Goal: Transaction & Acquisition: Purchase product/service

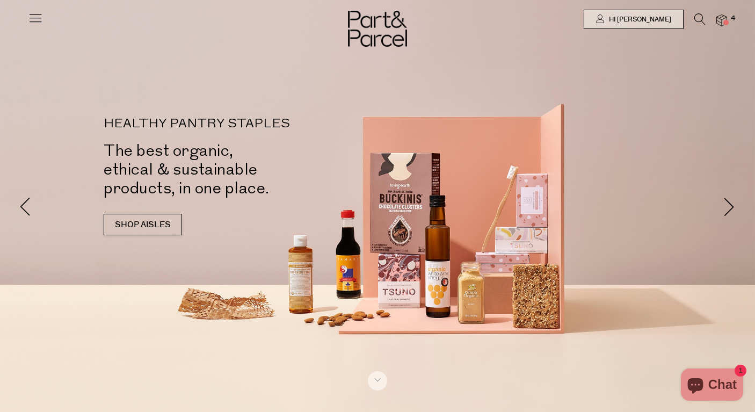
click at [726, 19] on img at bounding box center [721, 20] width 11 height 12
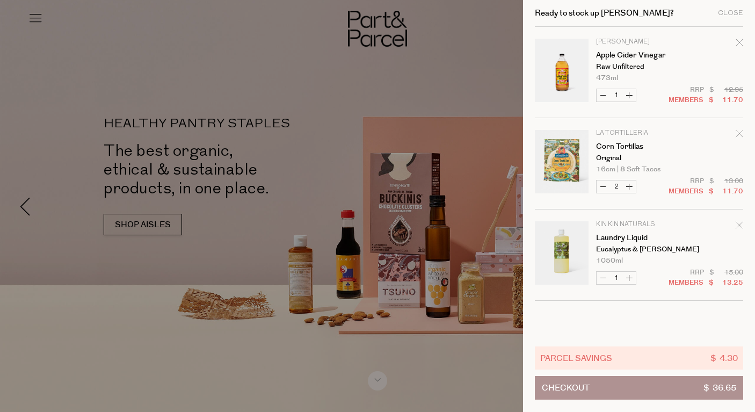
click at [148, 139] on div at bounding box center [377, 206] width 755 height 412
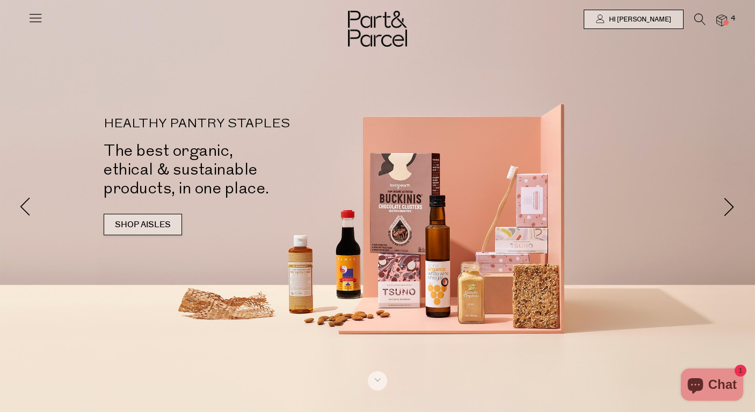
click at [166, 223] on link "SHOP AISLES" at bounding box center [143, 224] width 78 height 21
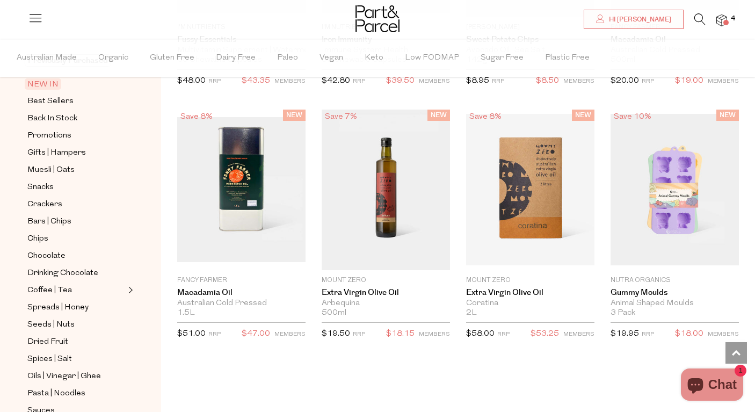
scroll to position [154, 0]
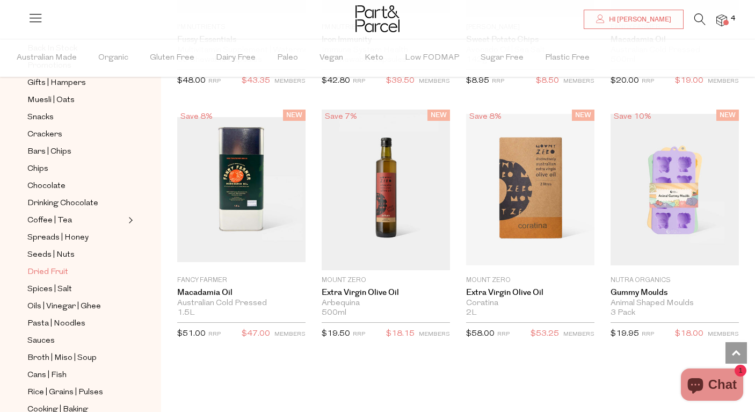
click at [59, 275] on span "Dried Fruit" at bounding box center [47, 272] width 41 height 13
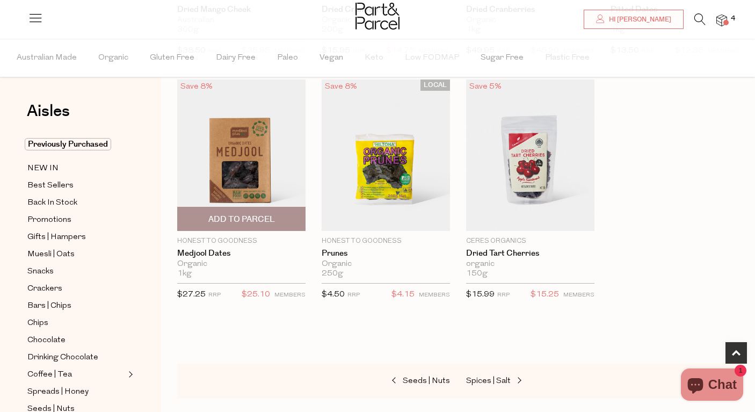
scroll to position [539, 0]
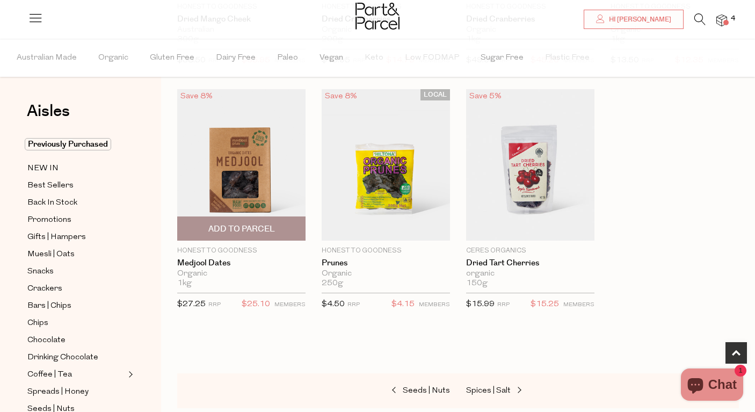
click at [267, 156] on img at bounding box center [241, 164] width 128 height 151
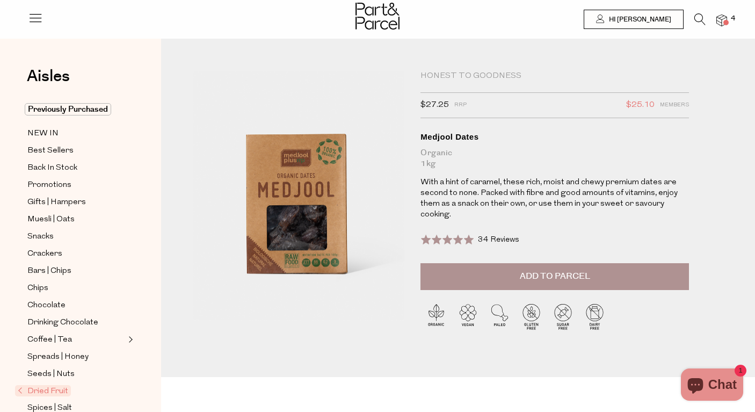
click at [496, 242] on span "34 Reviews" at bounding box center [498, 240] width 41 height 8
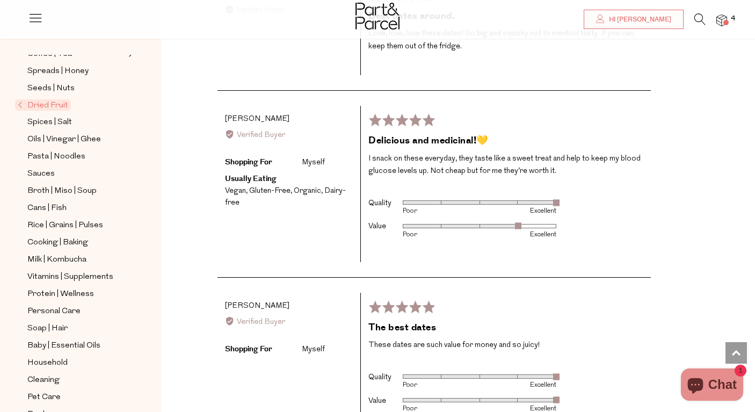
scroll to position [295, 0]
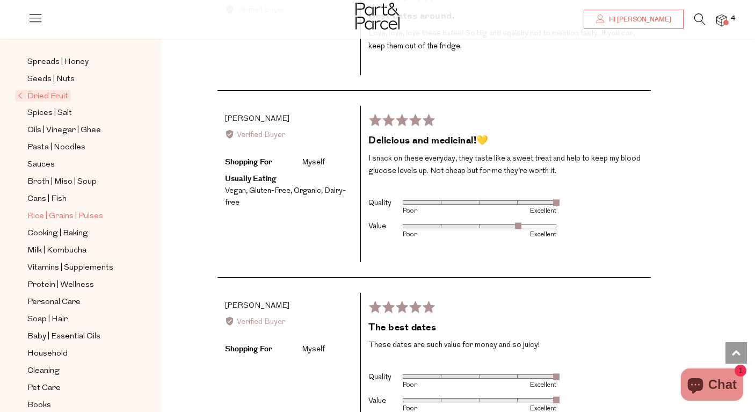
click at [66, 217] on span "Rice | Grains | Pulses" at bounding box center [65, 216] width 76 height 13
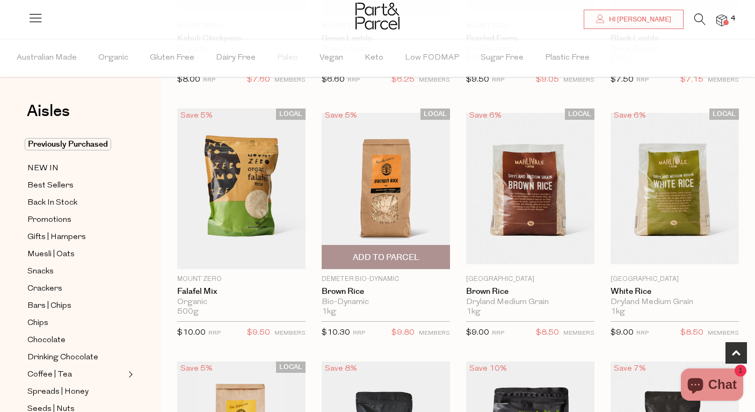
scroll to position [289, 0]
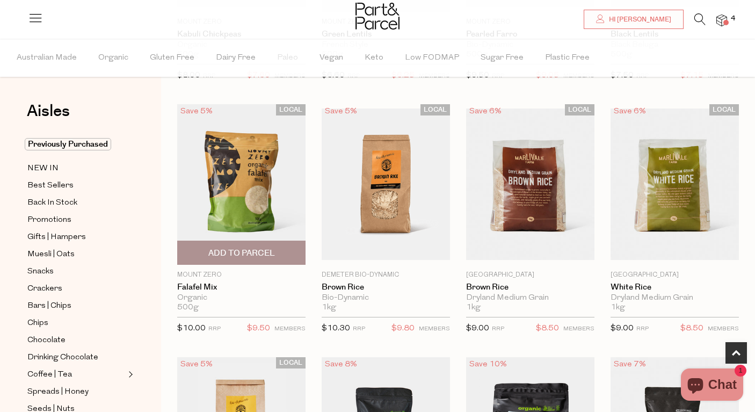
click at [253, 186] on img at bounding box center [241, 184] width 128 height 161
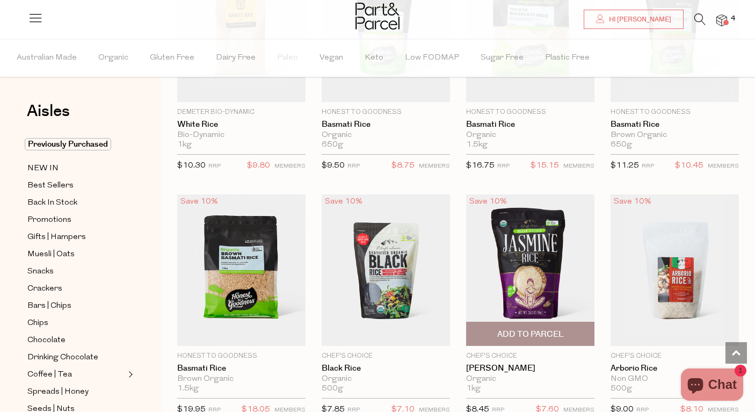
scroll to position [699, 0]
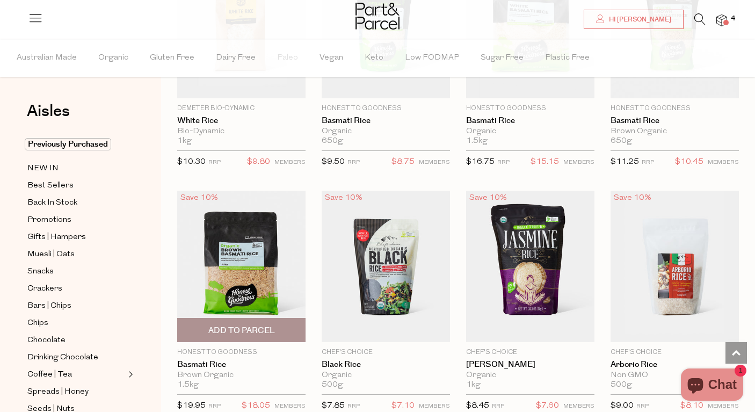
click at [225, 325] on span "Add To Parcel" at bounding box center [241, 330] width 67 height 11
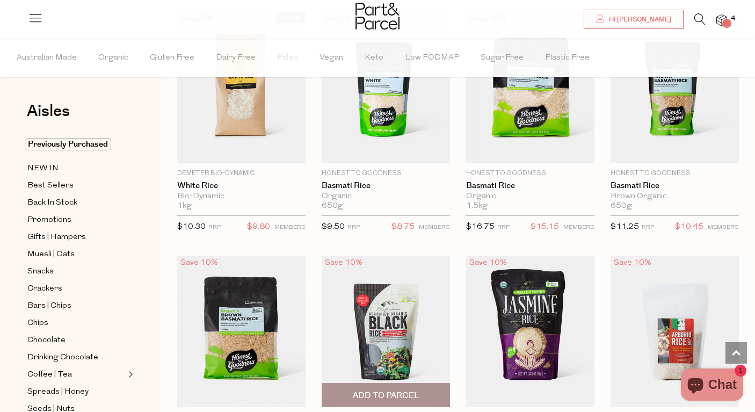
scroll to position [634, 0]
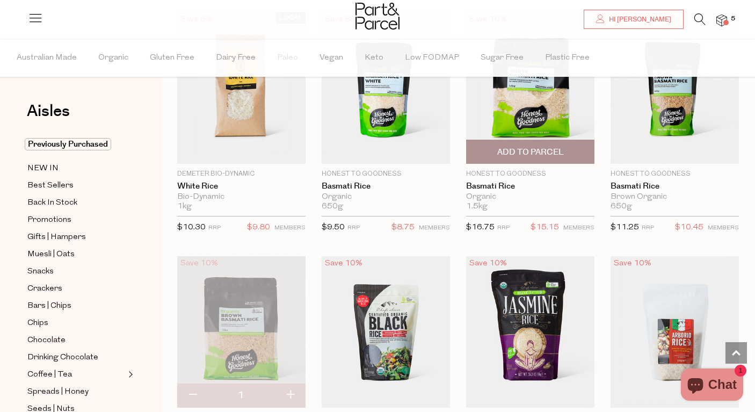
click at [513, 150] on span "Add To Parcel" at bounding box center [530, 152] width 67 height 11
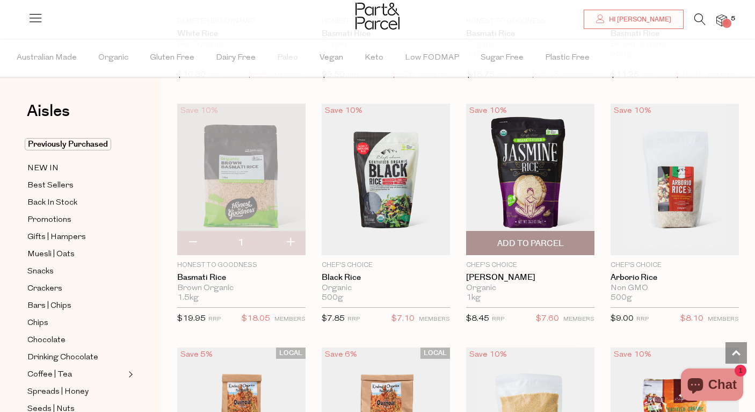
scroll to position [784, 0]
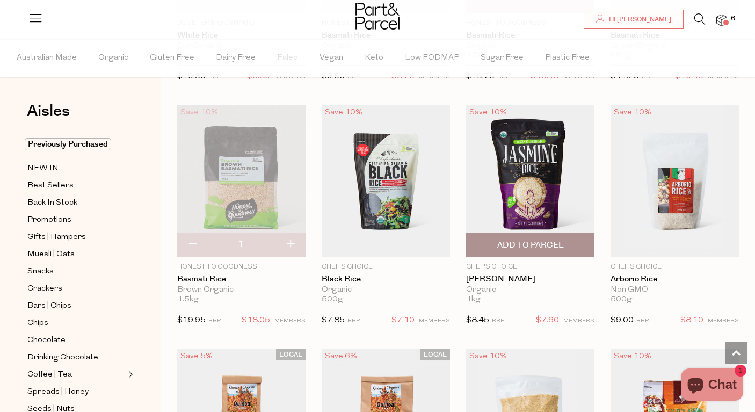
click at [529, 236] on span "Add To Parcel" at bounding box center [530, 244] width 122 height 23
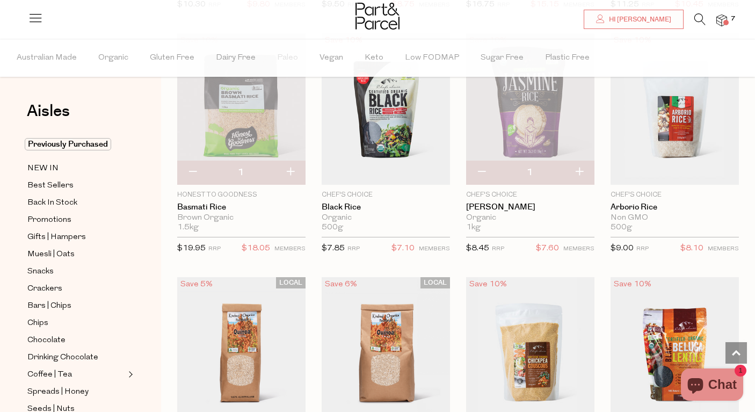
scroll to position [845, 0]
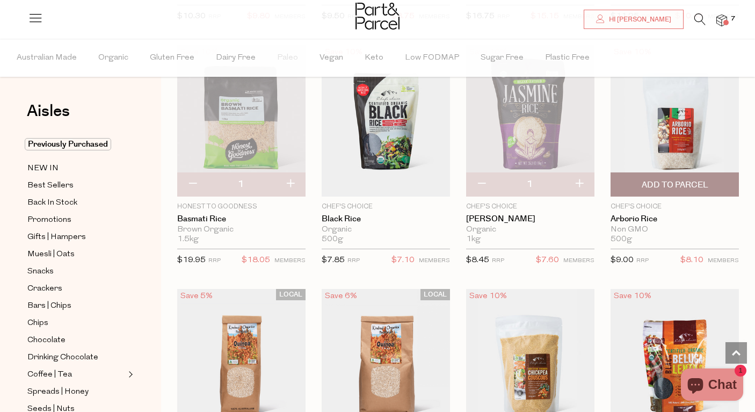
click at [672, 180] on span "Add To Parcel" at bounding box center [675, 184] width 67 height 11
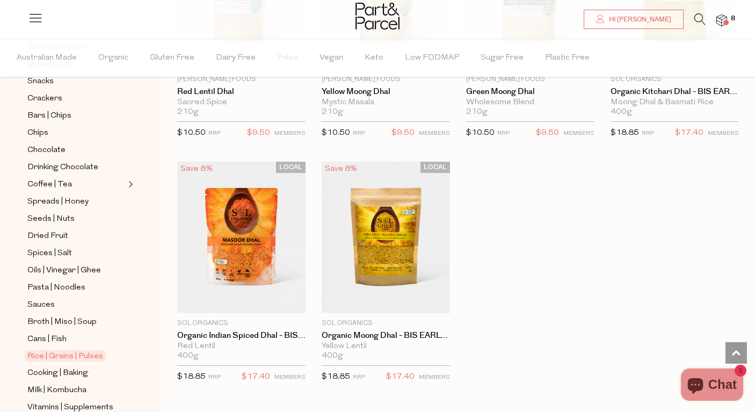
scroll to position [191, 0]
click at [52, 249] on span "Spices | Salt" at bounding box center [49, 252] width 45 height 13
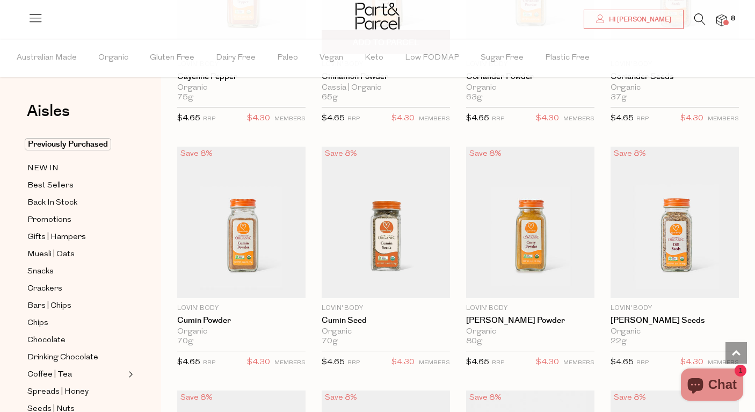
scroll to position [2429, 0]
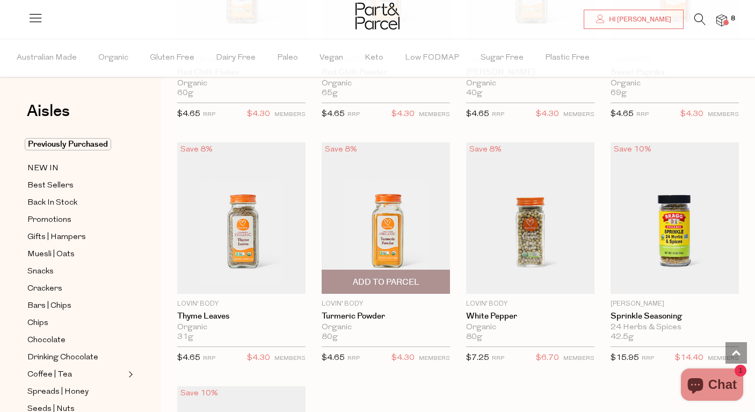
scroll to position [3179, 0]
click at [411, 271] on span "Add To Parcel" at bounding box center [386, 282] width 122 height 23
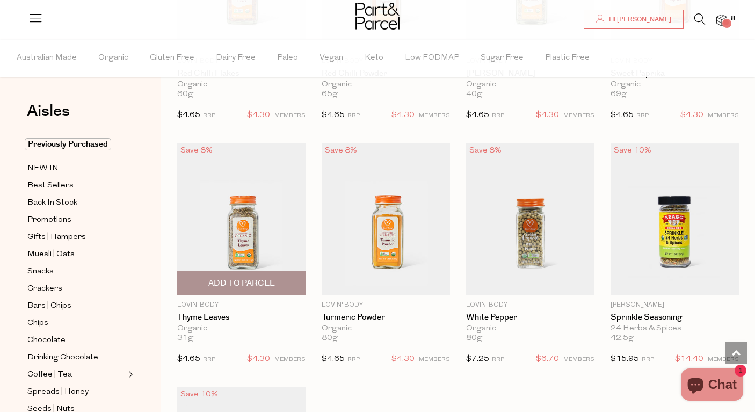
click at [271, 278] on span "Add To Parcel" at bounding box center [241, 283] width 67 height 11
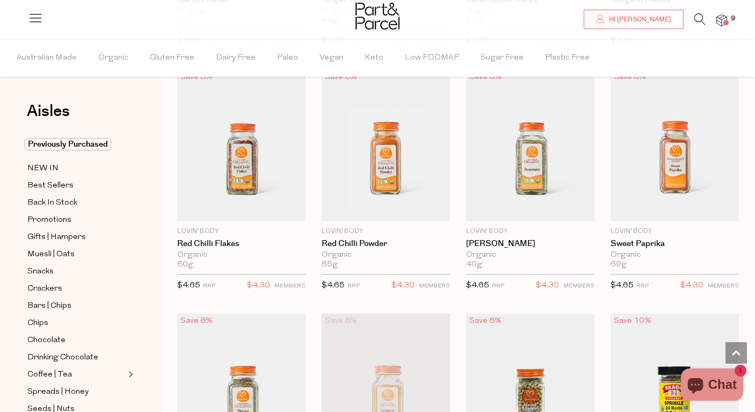
scroll to position [3009, 0]
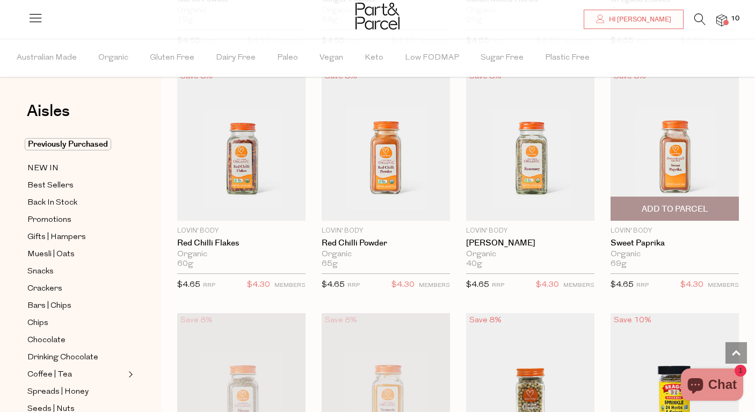
click at [650, 197] on span "Add To Parcel" at bounding box center [675, 208] width 122 height 23
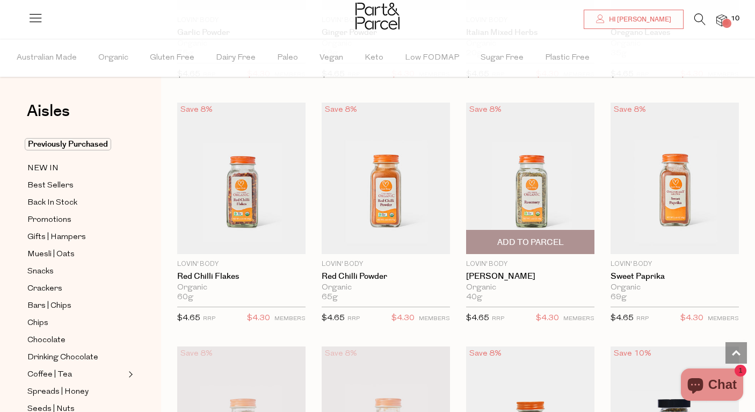
scroll to position [2975, 0]
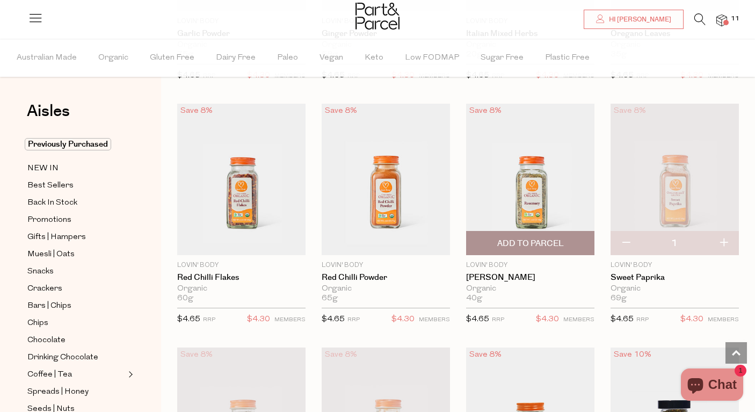
click at [519, 238] on span "Add To Parcel" at bounding box center [530, 243] width 67 height 11
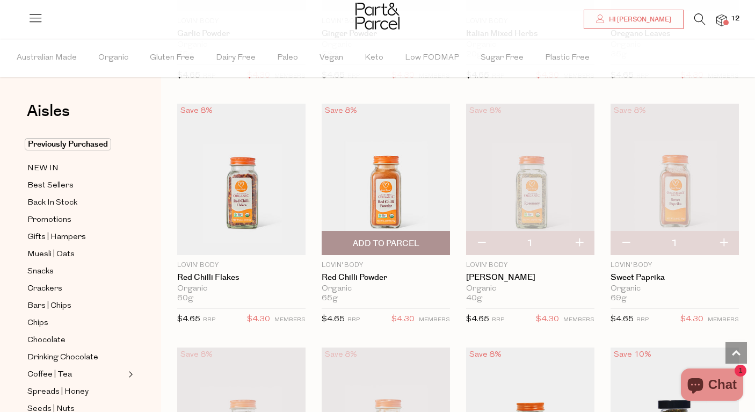
click at [381, 238] on span "Add To Parcel" at bounding box center [386, 243] width 67 height 11
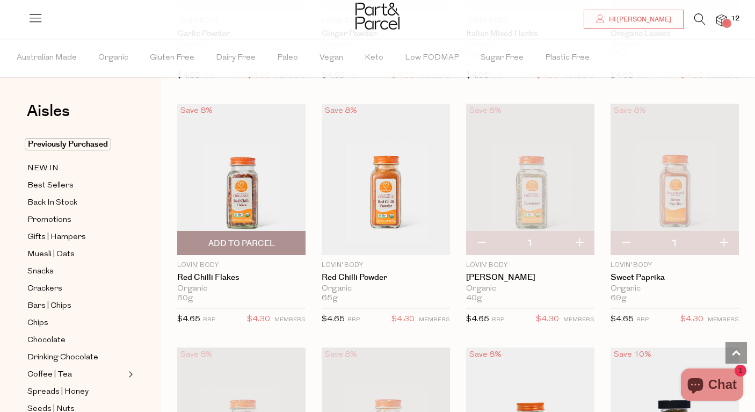
click at [262, 238] on span "Add To Parcel" at bounding box center [241, 243] width 67 height 11
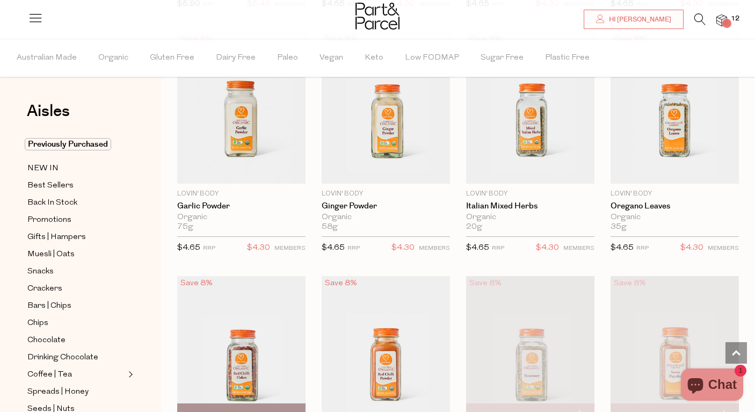
scroll to position [2801, 0]
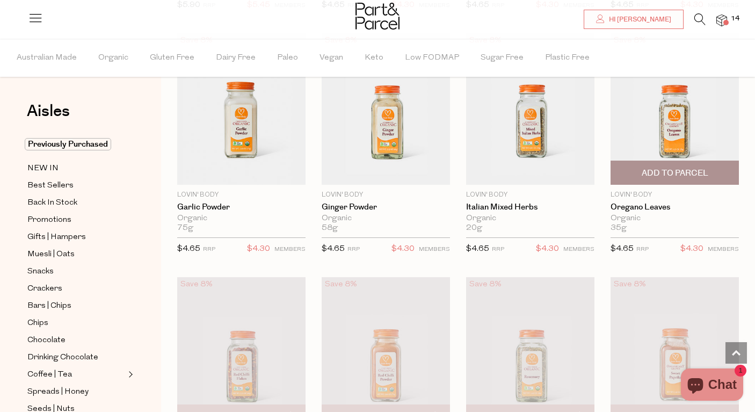
click at [642, 168] on span "Add To Parcel" at bounding box center [675, 173] width 67 height 11
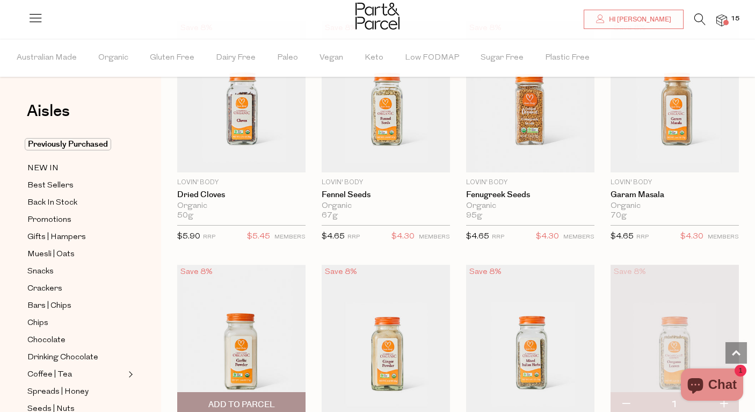
scroll to position [2531, 0]
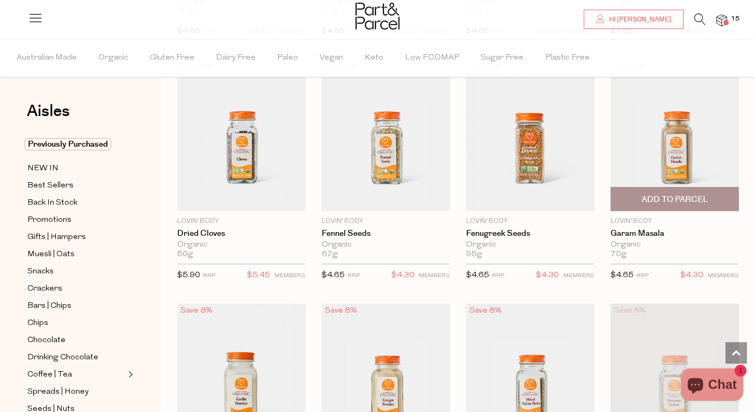
click at [653, 195] on span "Add To Parcel" at bounding box center [675, 199] width 67 height 11
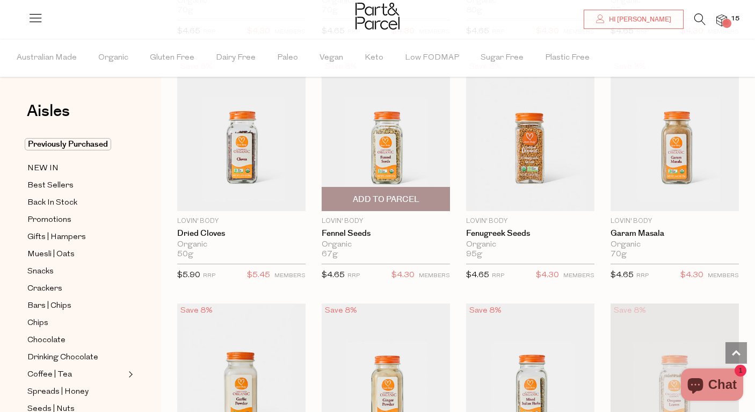
click at [380, 188] on span "Add To Parcel" at bounding box center [386, 198] width 122 height 23
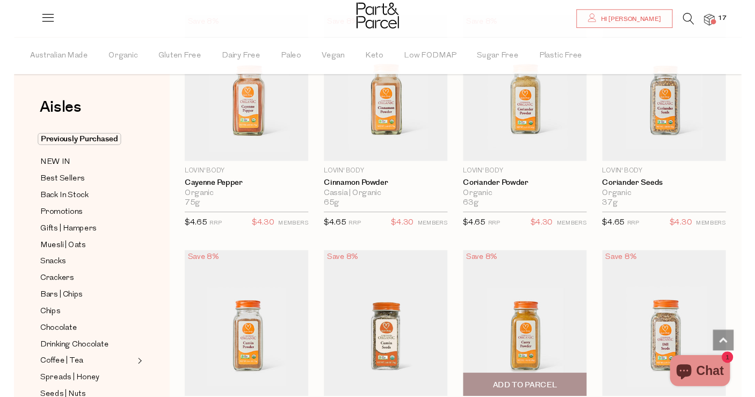
scroll to position [1995, 0]
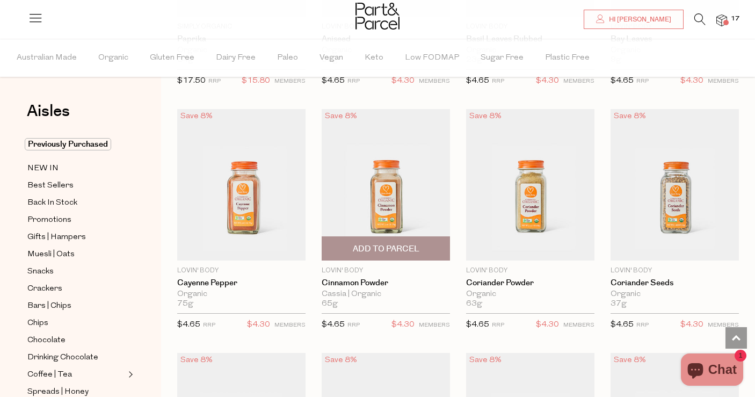
click at [395, 237] on span "Add To Parcel" at bounding box center [386, 248] width 122 height 23
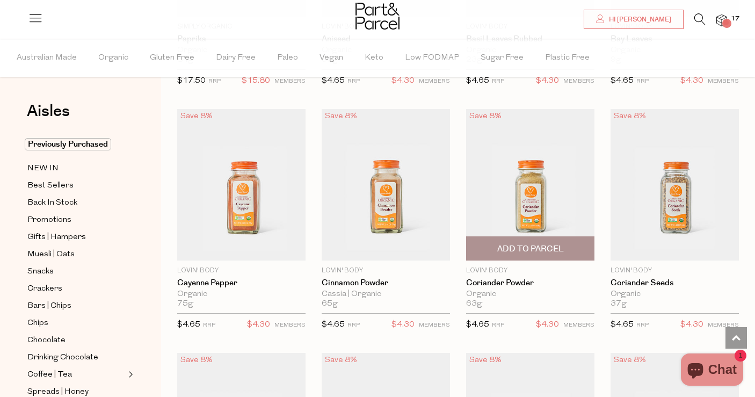
click at [505, 247] on span "Add To Parcel" at bounding box center [530, 248] width 67 height 11
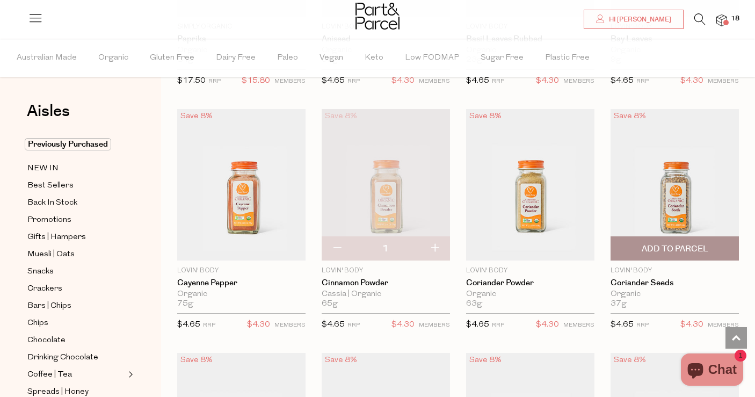
click at [674, 245] on span "Add To Parcel" at bounding box center [675, 248] width 67 height 11
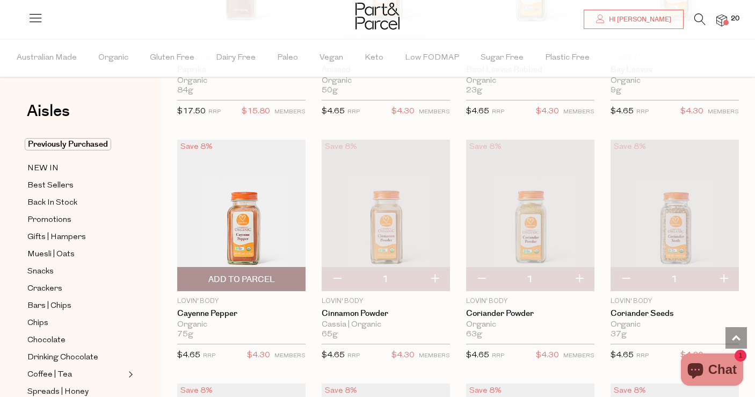
click at [261, 274] on span "Add To Parcel" at bounding box center [241, 279] width 67 height 11
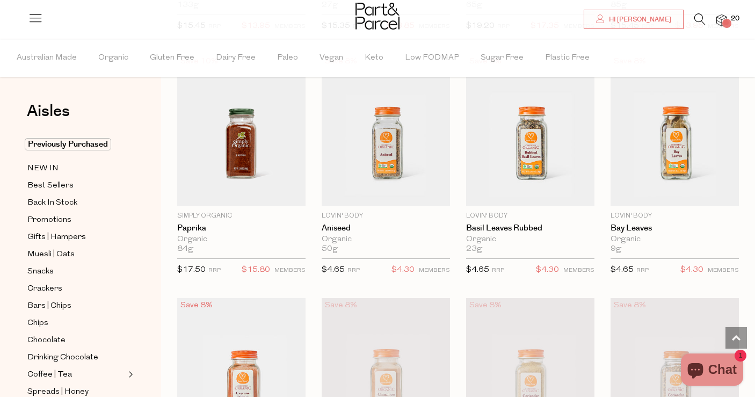
scroll to position [1803, 0]
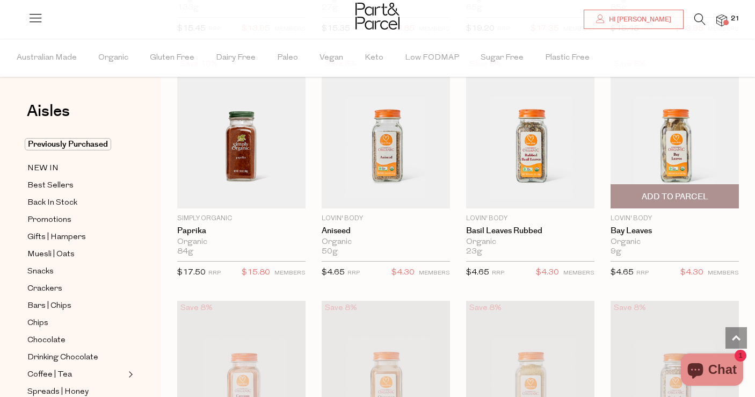
click at [700, 192] on span "Add To Parcel" at bounding box center [675, 196] width 67 height 11
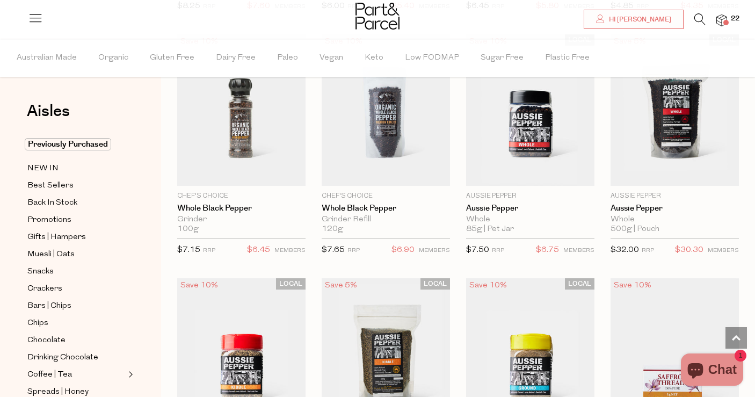
scroll to position [777, 0]
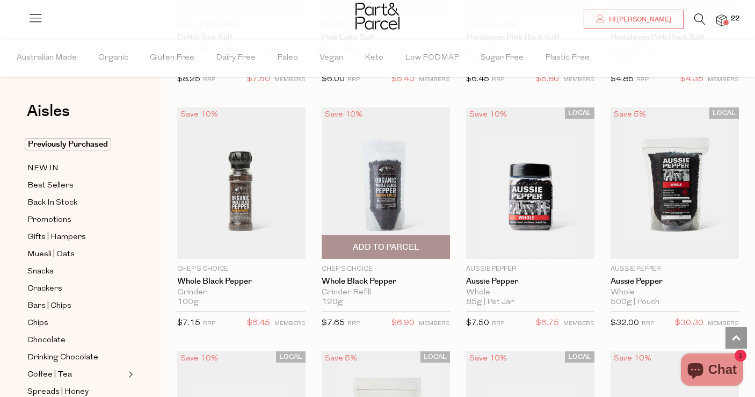
click at [414, 239] on span "Add To Parcel" at bounding box center [386, 246] width 122 height 23
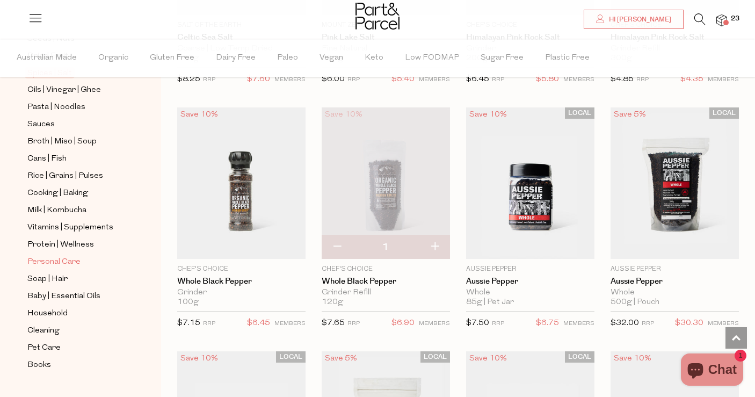
scroll to position [367, 0]
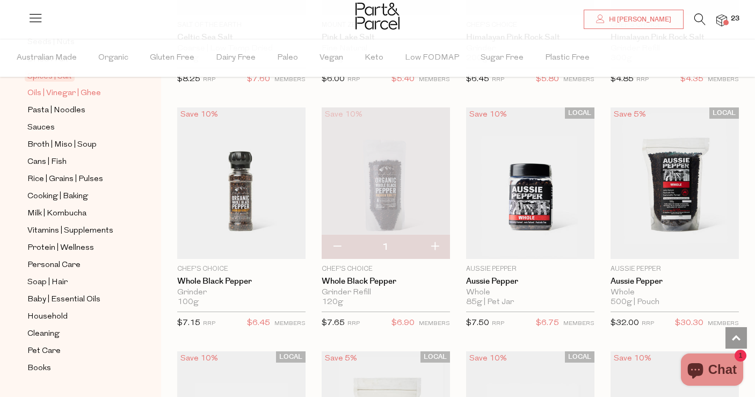
click at [69, 95] on span "Oils | Vinegar | Ghee" at bounding box center [64, 93] width 74 height 13
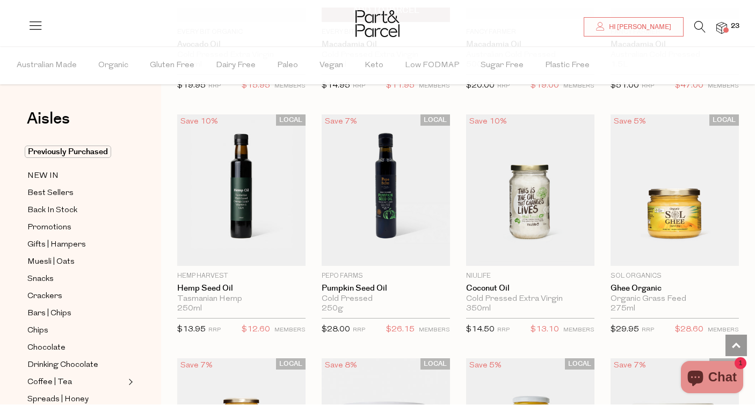
scroll to position [1039, 0]
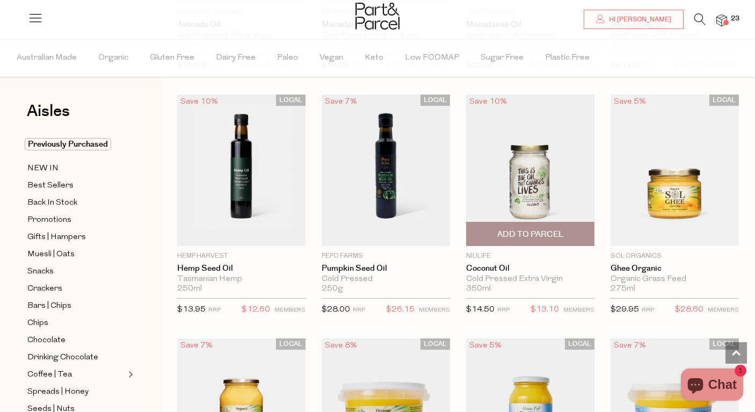
click at [541, 229] on span "Add To Parcel" at bounding box center [530, 234] width 67 height 11
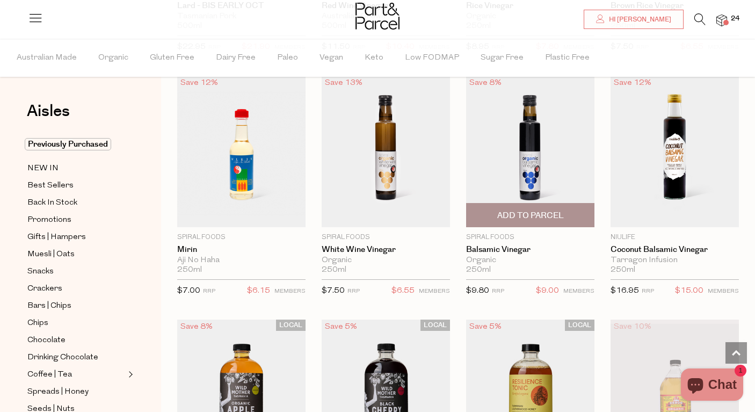
scroll to position [2267, 0]
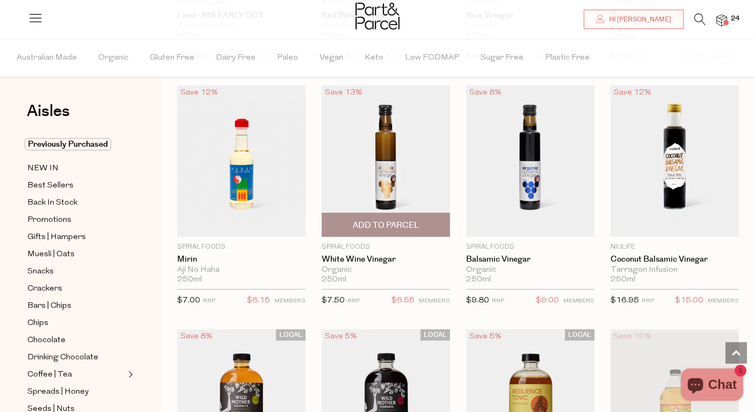
click at [384, 220] on span "Add To Parcel" at bounding box center [386, 225] width 67 height 11
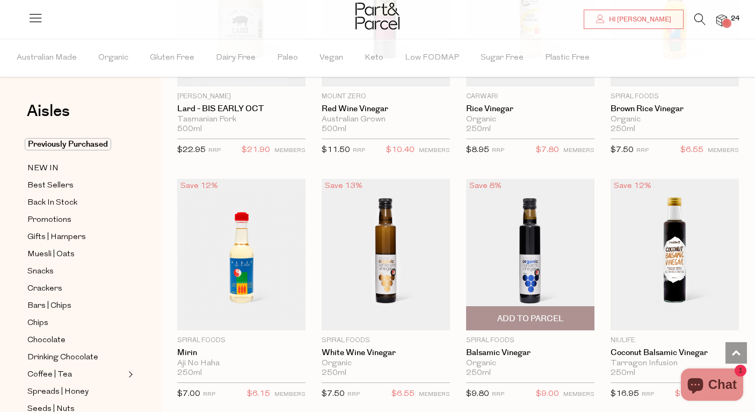
scroll to position [1990, 0]
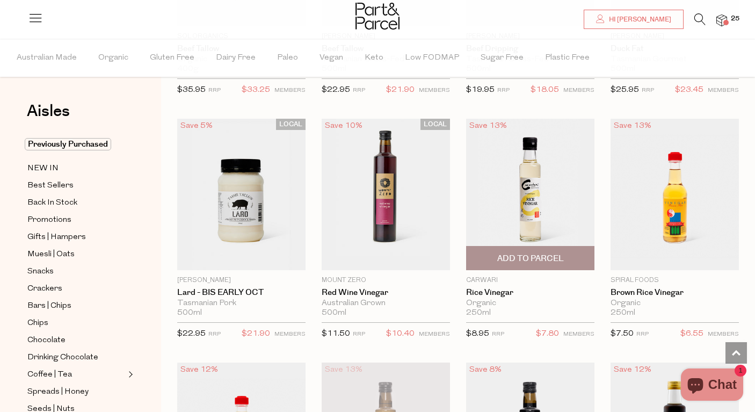
click at [539, 256] on span "Add To Parcel" at bounding box center [530, 258] width 67 height 11
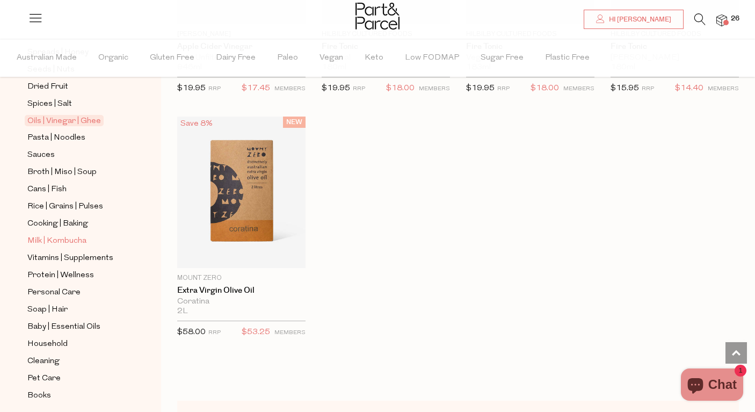
scroll to position [340, 0]
click at [58, 187] on span "Cans | Fish" at bounding box center [46, 188] width 39 height 13
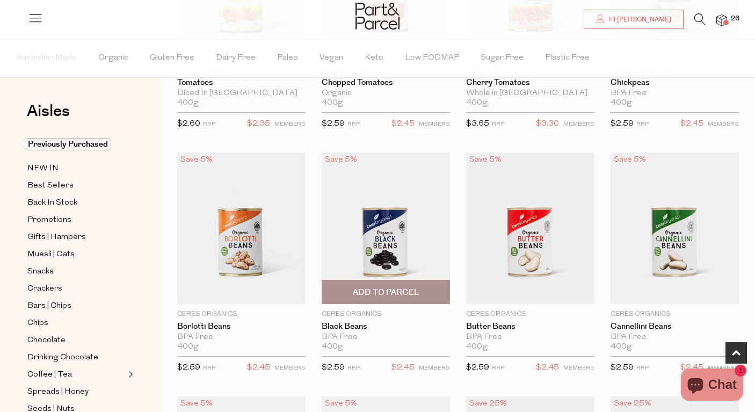
scroll to position [90, 0]
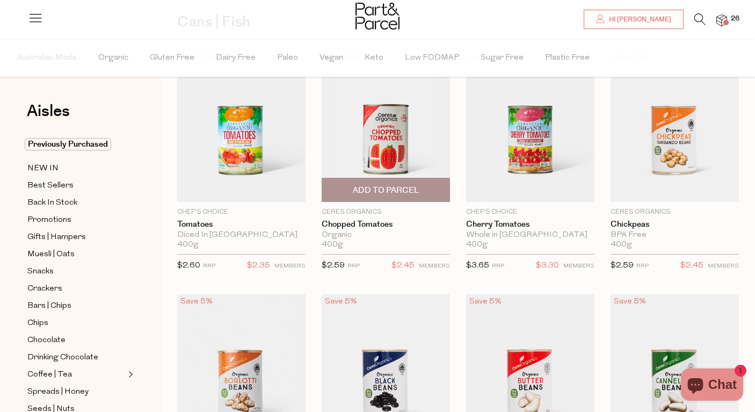
click at [425, 189] on span "Add To Parcel" at bounding box center [386, 189] width 122 height 23
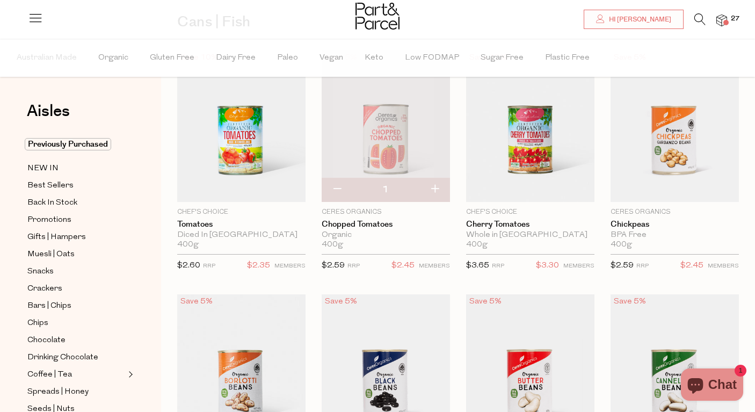
click at [436, 187] on button "button" at bounding box center [434, 190] width 31 height 24
type input "2"
click at [666, 178] on span "Add To Parcel" at bounding box center [675, 189] width 122 height 23
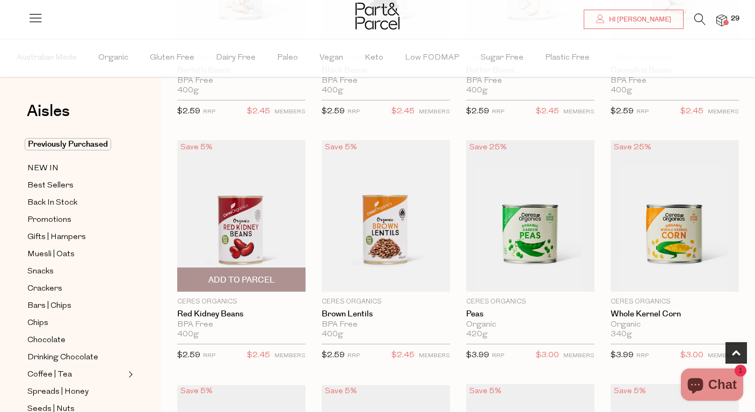
scroll to position [286, 0]
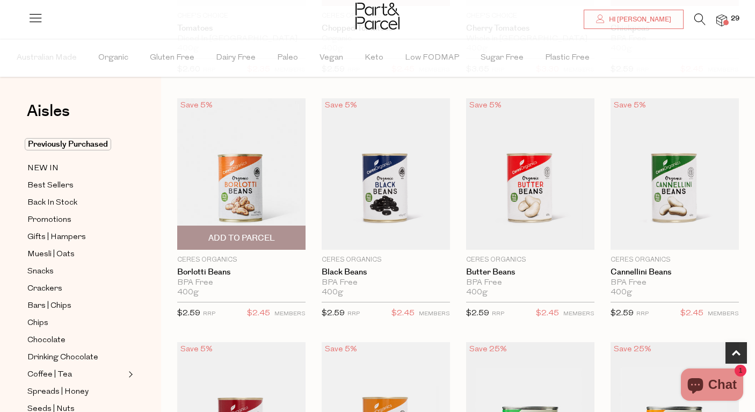
click at [242, 231] on span "Add To Parcel" at bounding box center [241, 237] width 122 height 23
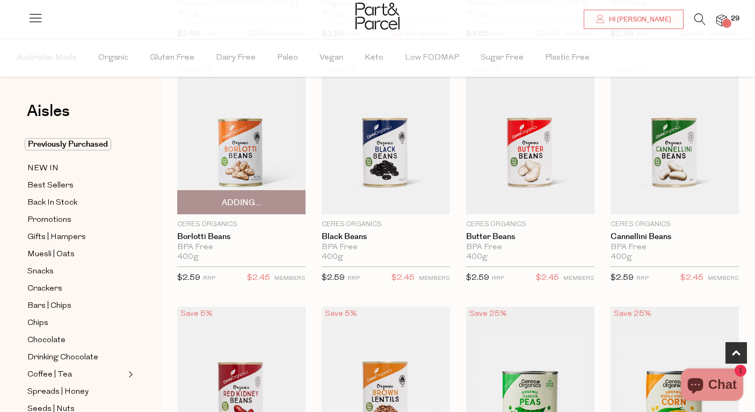
scroll to position [325, 0]
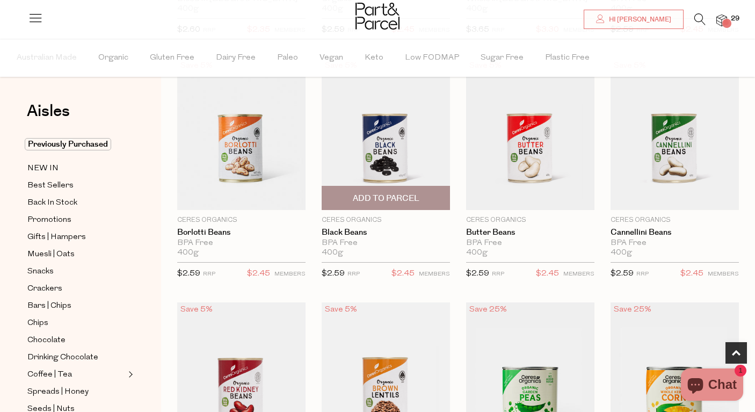
click at [414, 189] on span "Add To Parcel" at bounding box center [386, 197] width 122 height 23
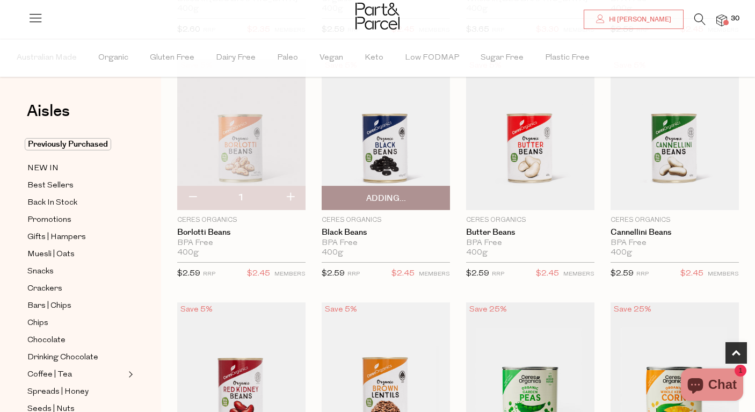
scroll to position [508, 0]
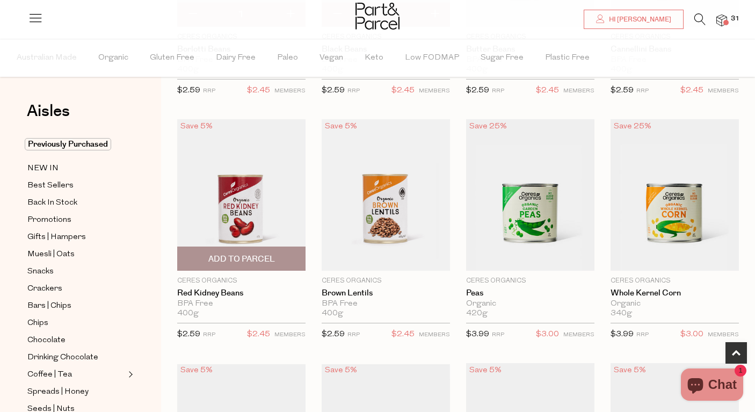
click at [265, 258] on span "Add To Parcel" at bounding box center [241, 258] width 67 height 11
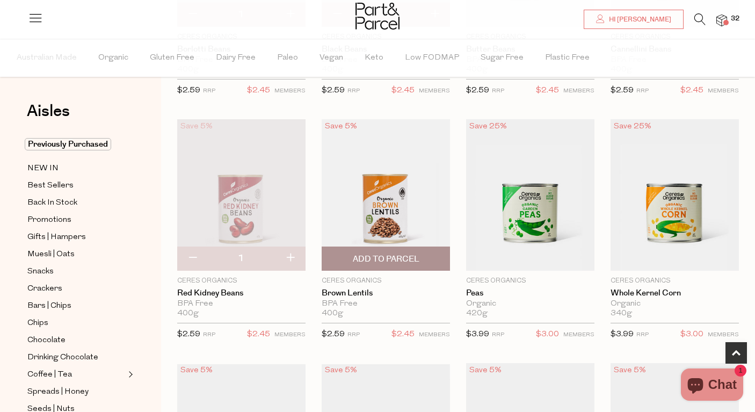
click at [374, 253] on span "Add To Parcel" at bounding box center [386, 258] width 67 height 11
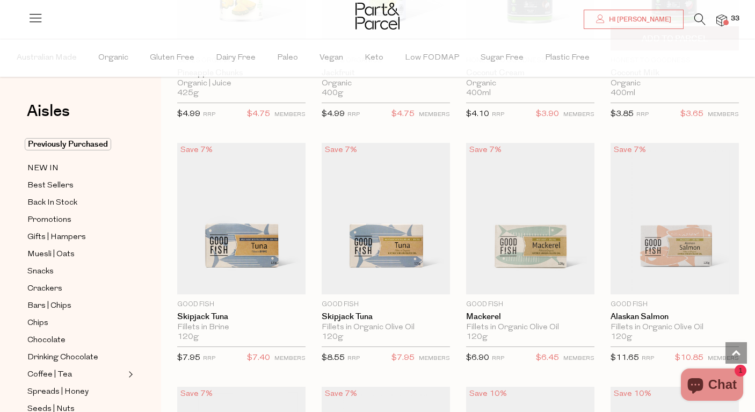
scroll to position [1001, 0]
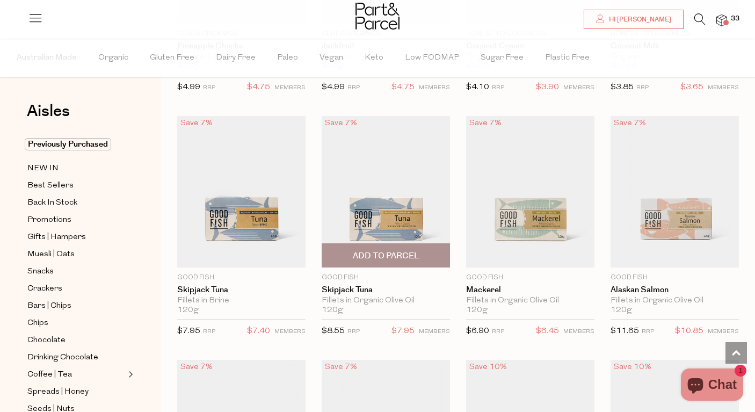
click at [395, 256] on span "Add To Parcel" at bounding box center [386, 255] width 67 height 11
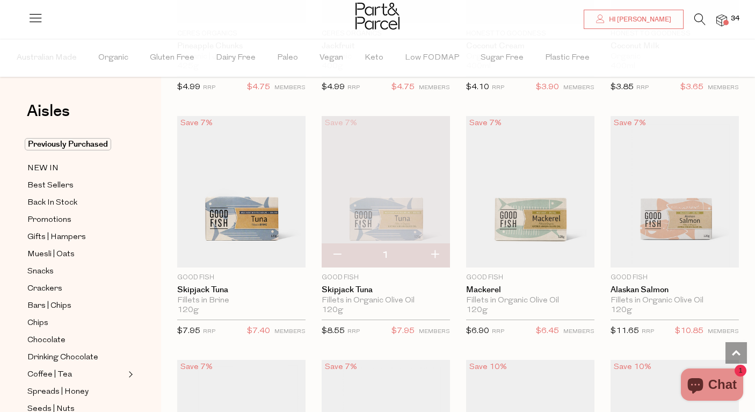
scroll to position [1017, 0]
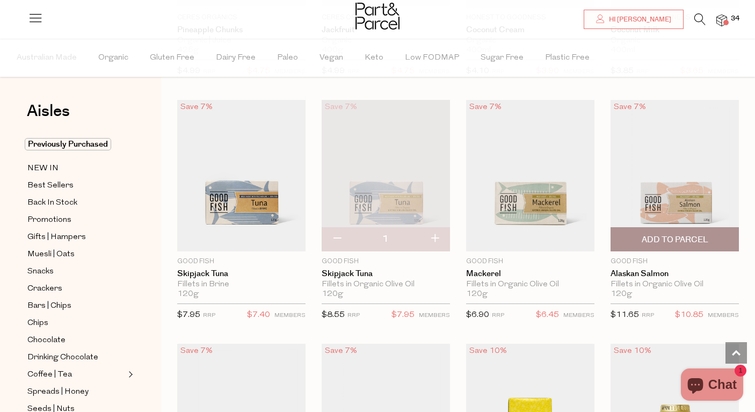
click at [660, 229] on span "Add To Parcel" at bounding box center [675, 239] width 122 height 23
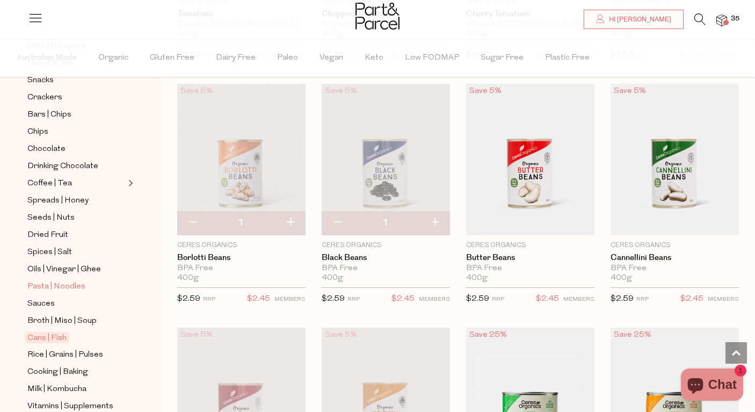
scroll to position [350, 0]
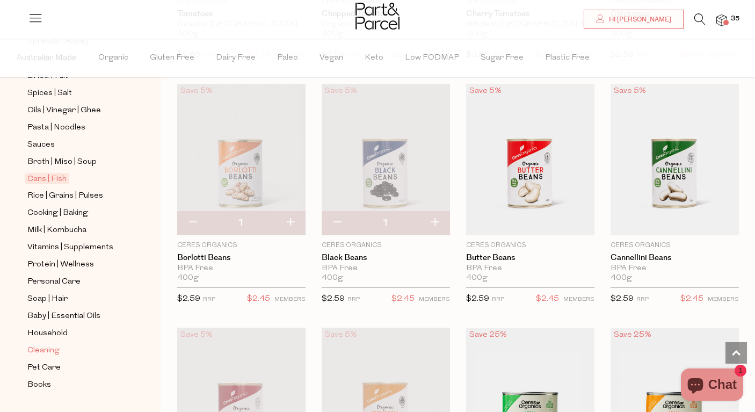
click at [45, 353] on span "Cleaning" at bounding box center [43, 350] width 32 height 13
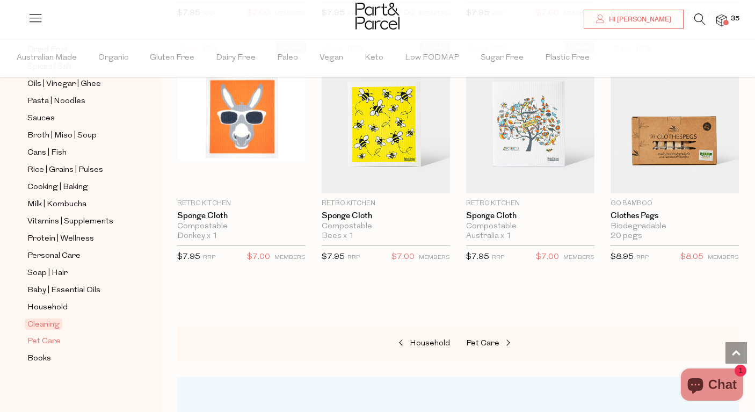
scroll to position [376, 0]
click at [45, 341] on span "Pet Care" at bounding box center [43, 341] width 33 height 13
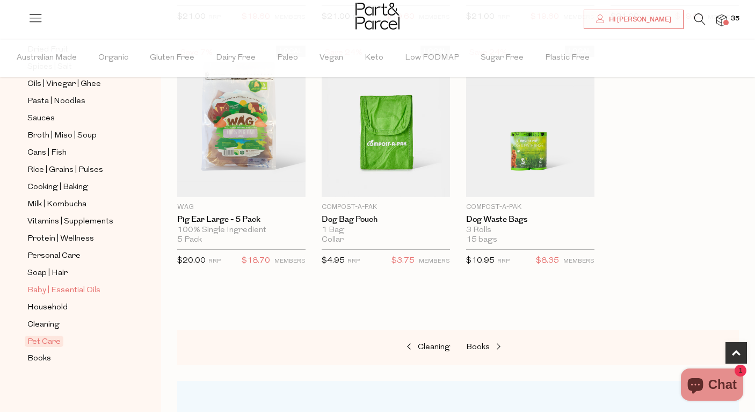
scroll to position [376, 0]
click at [54, 273] on span "Soap | Hair" at bounding box center [47, 273] width 40 height 13
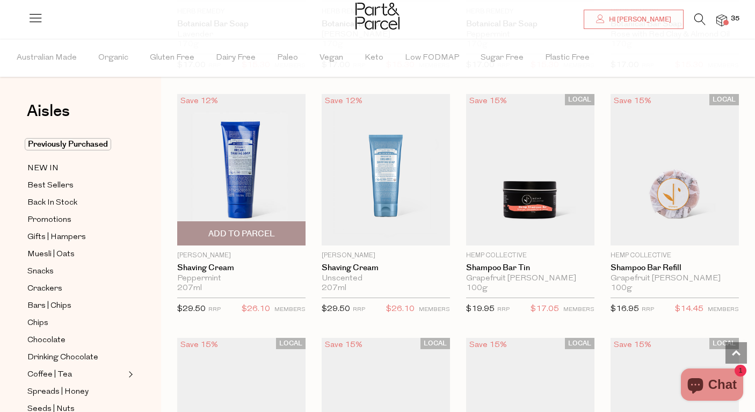
scroll to position [2253, 0]
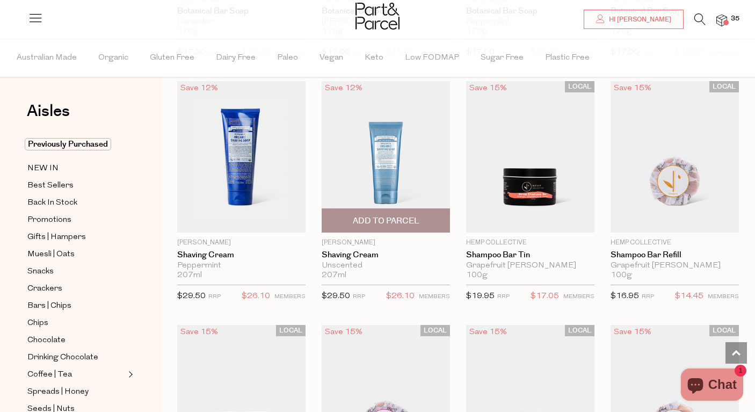
click at [385, 215] on span "Add To Parcel" at bounding box center [386, 220] width 67 height 11
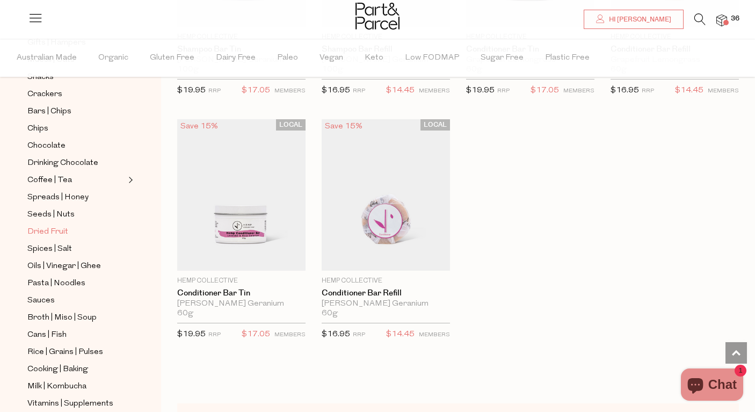
scroll to position [250, 0]
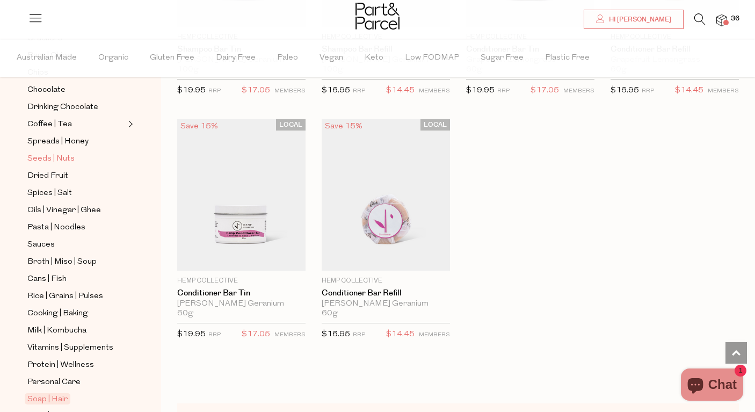
click at [54, 159] on span "Seeds | Nuts" at bounding box center [50, 158] width 47 height 13
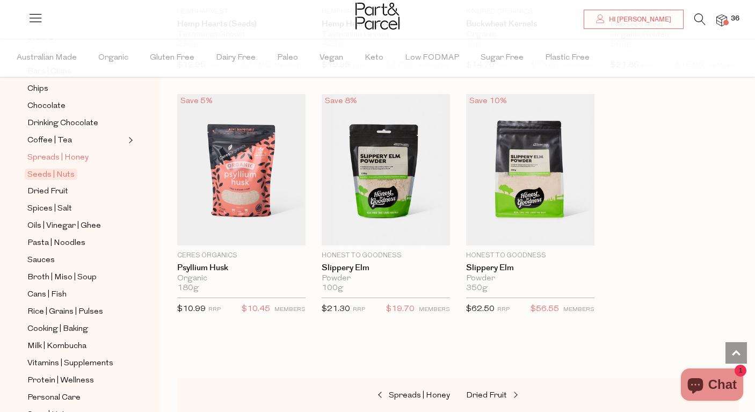
scroll to position [237, 0]
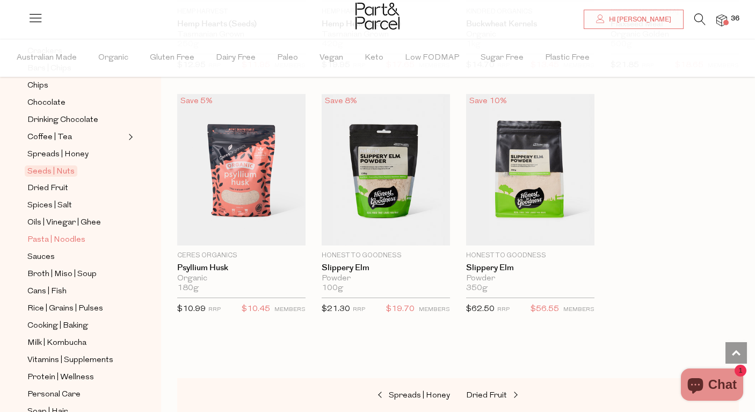
click at [50, 240] on span "Pasta | Noodles" at bounding box center [56, 240] width 58 height 13
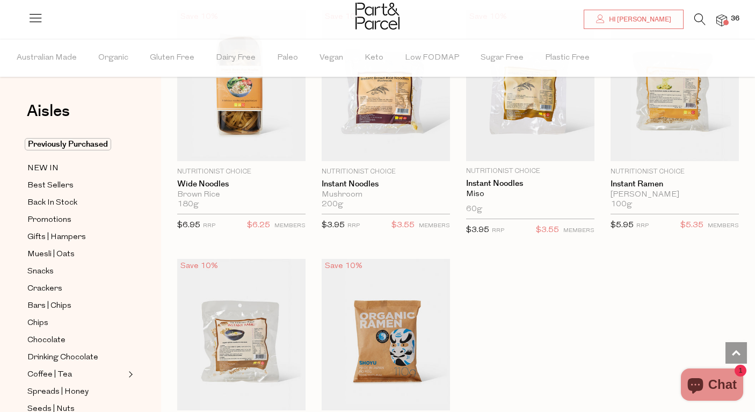
scroll to position [2833, 0]
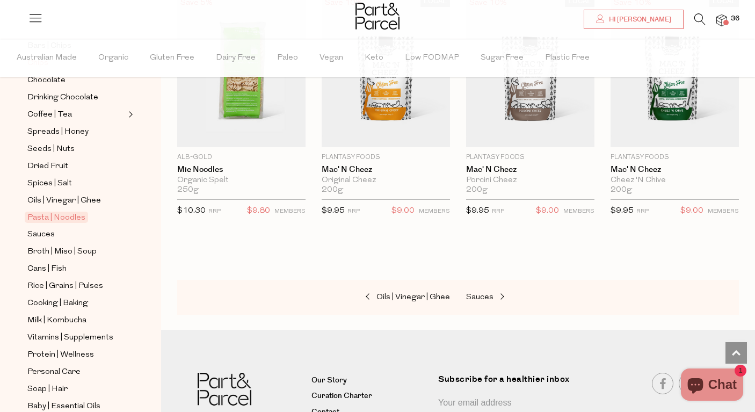
scroll to position [364, 0]
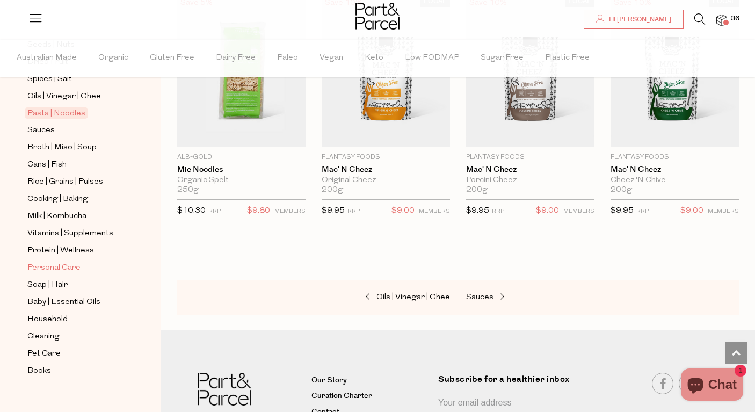
click at [68, 270] on span "Personal Care" at bounding box center [53, 267] width 53 height 13
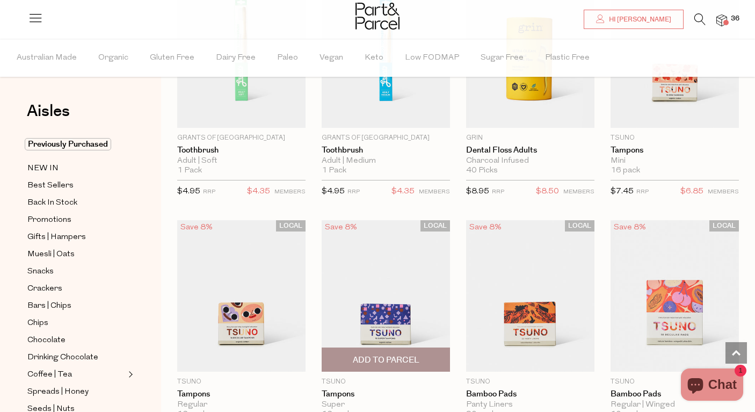
scroll to position [2684, 0]
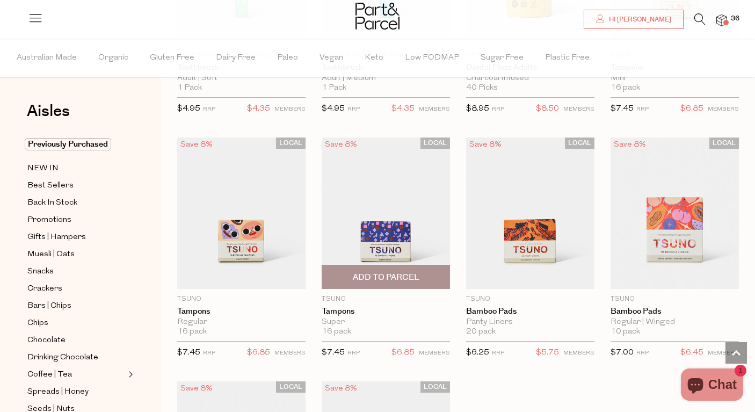
click at [411, 273] on span "Add To Parcel" at bounding box center [386, 277] width 67 height 11
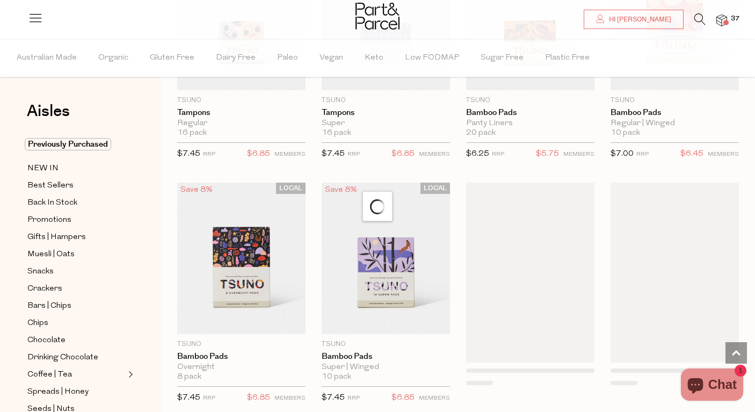
scroll to position [2884, 0]
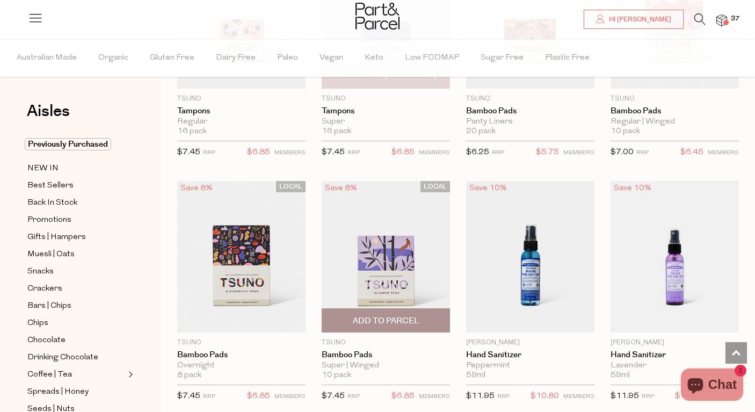
click at [395, 319] on span "Add To Parcel" at bounding box center [386, 320] width 67 height 11
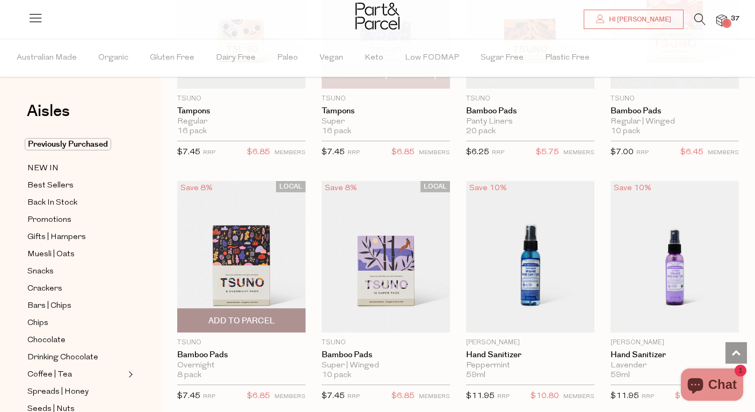
click at [238, 315] on span "Add To Parcel" at bounding box center [241, 320] width 67 height 11
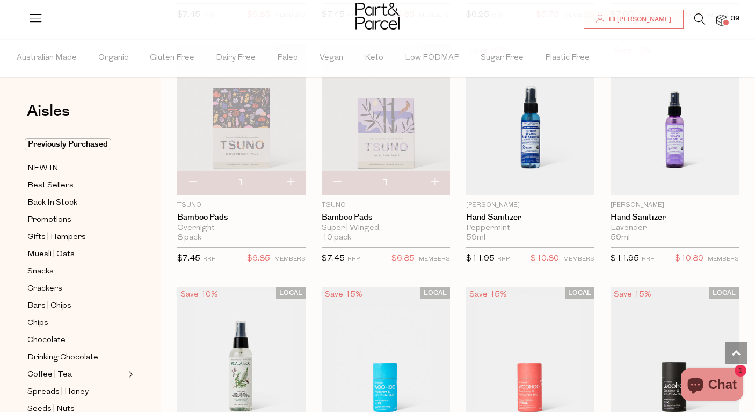
scroll to position [3022, 0]
click at [557, 178] on span "Add To Parcel" at bounding box center [530, 183] width 67 height 11
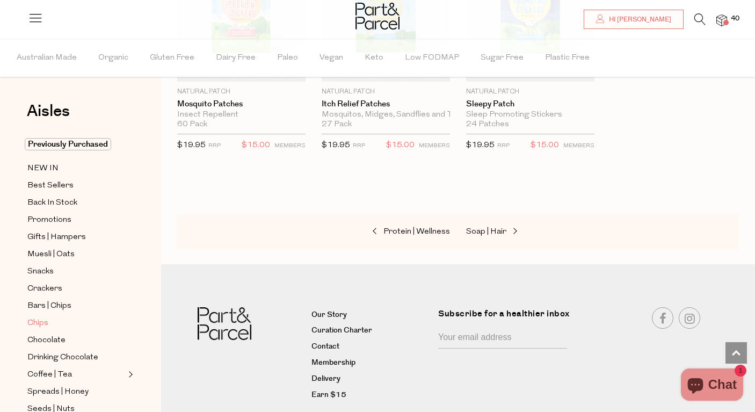
scroll to position [332, 0]
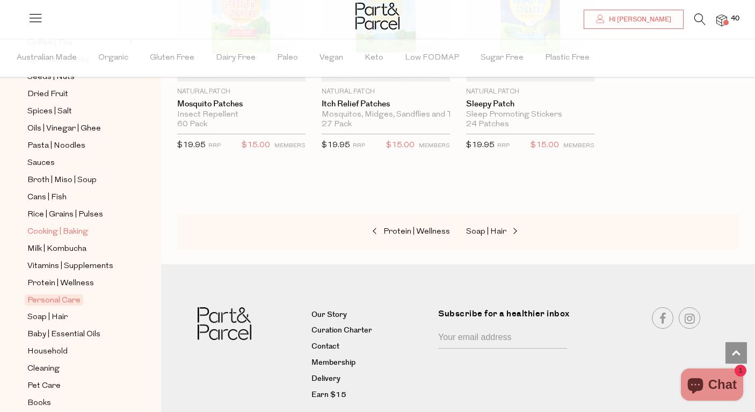
click at [73, 230] on span "Cooking | Baking" at bounding box center [57, 231] width 61 height 13
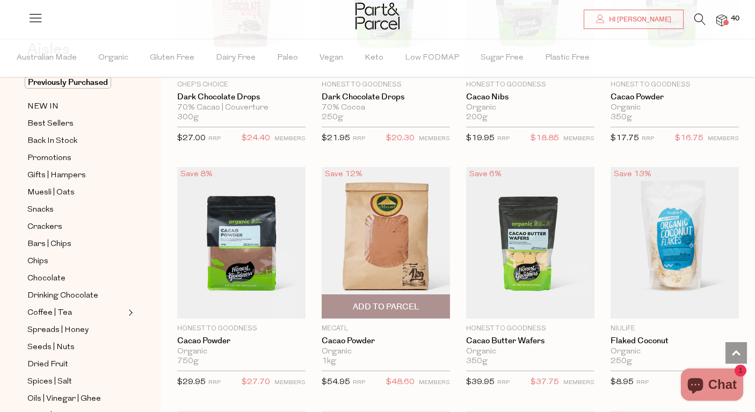
scroll to position [1955, 0]
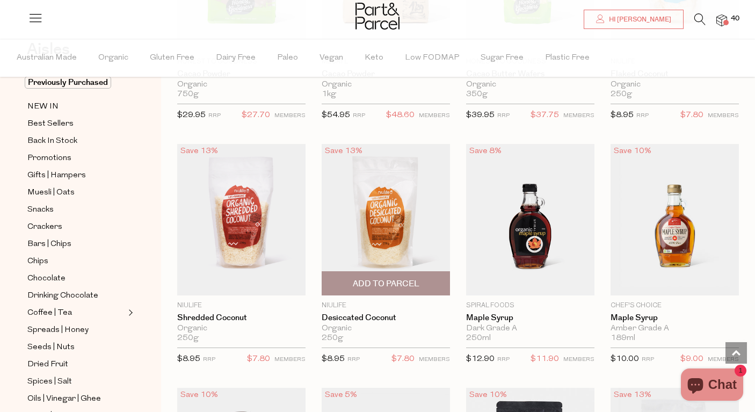
click at [374, 273] on span "Add To Parcel" at bounding box center [386, 283] width 122 height 23
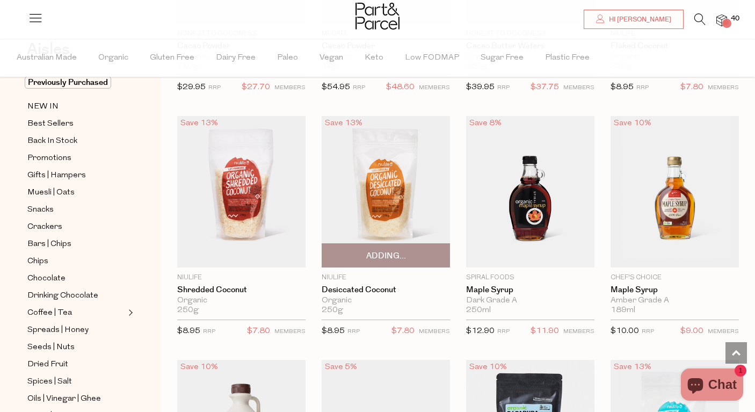
scroll to position [1984, 0]
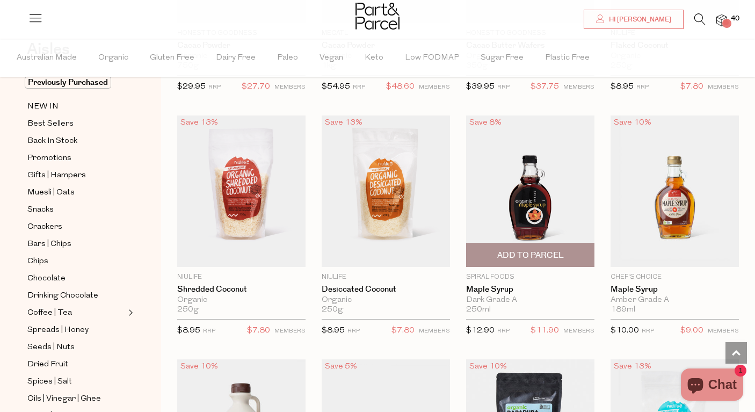
click at [535, 244] on span "Add To Parcel" at bounding box center [530, 254] width 122 height 23
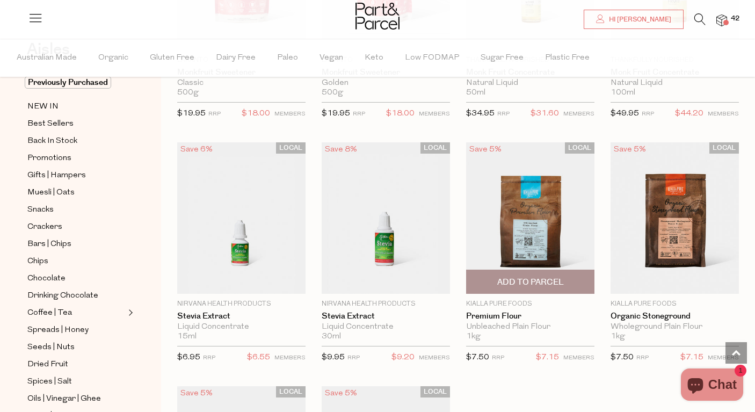
scroll to position [2689, 0]
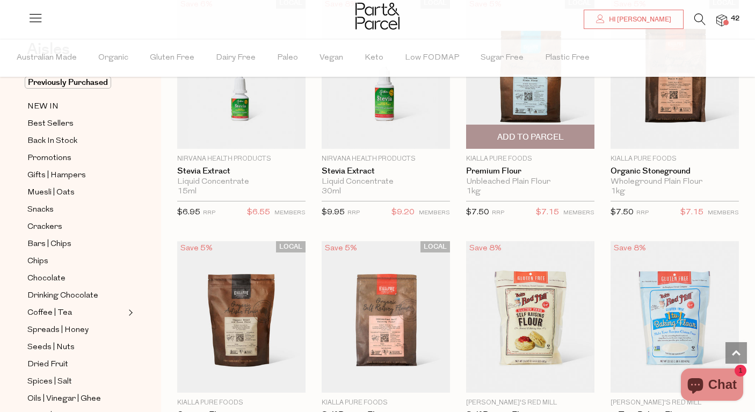
scroll to position [2830, 1]
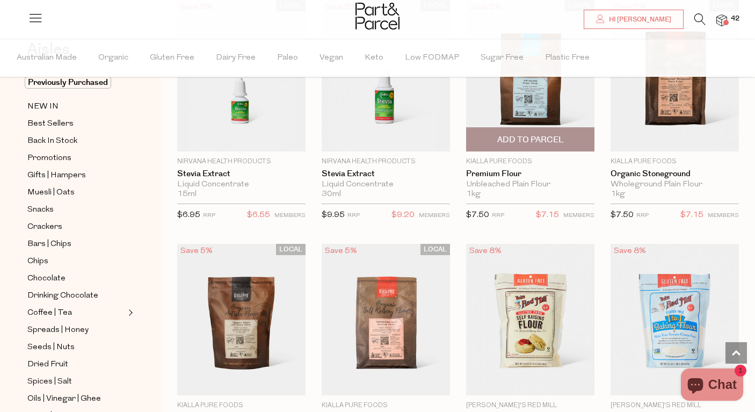
click at [534, 134] on span "Add To Parcel" at bounding box center [530, 139] width 67 height 11
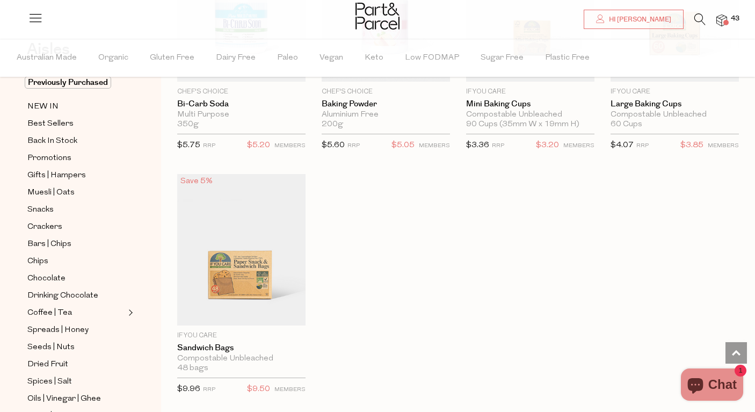
scroll to position [5187, 0]
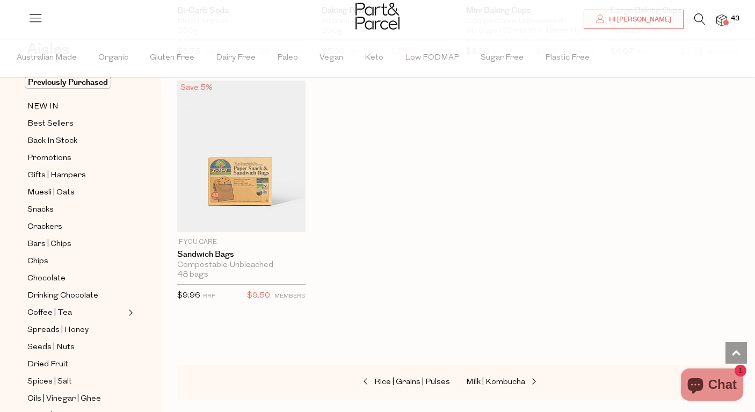
click at [722, 26] on img at bounding box center [721, 20] width 11 height 12
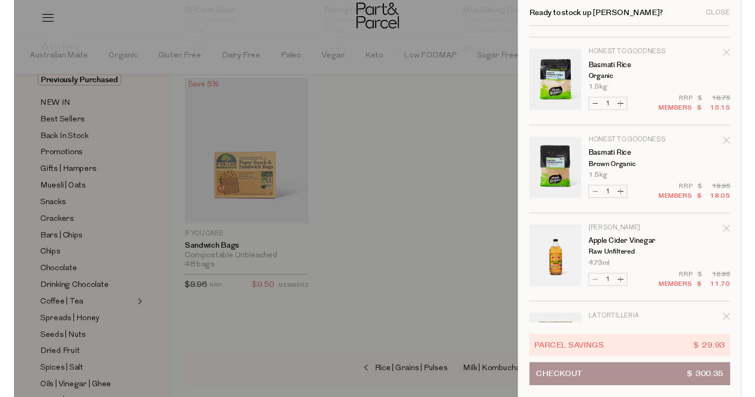
scroll to position [3237, 0]
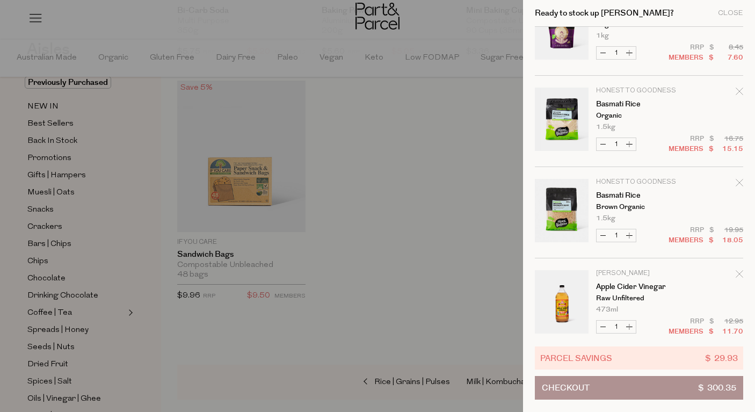
click at [382, 147] on div at bounding box center [377, 206] width 755 height 412
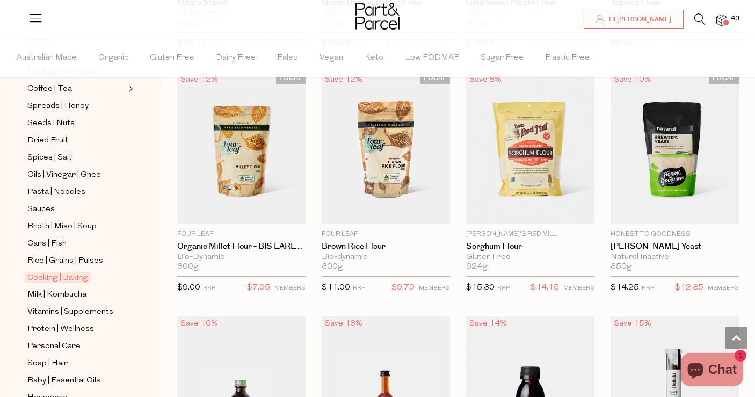
scroll to position [290, 0]
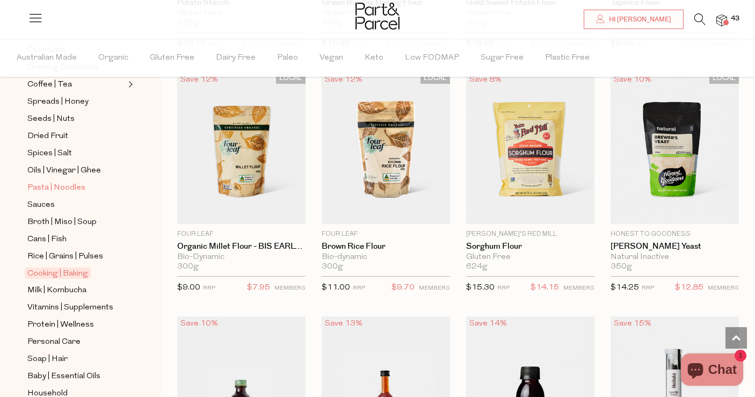
click at [60, 188] on span "Pasta | Noodles" at bounding box center [56, 187] width 58 height 13
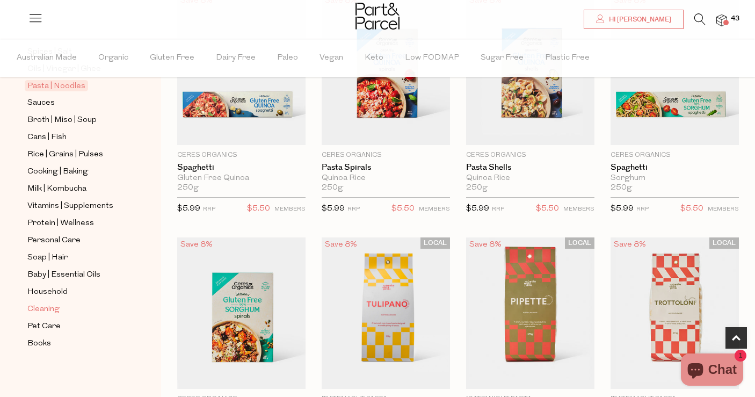
scroll to position [391, 0]
click at [49, 309] on span "Cleaning" at bounding box center [43, 309] width 32 height 13
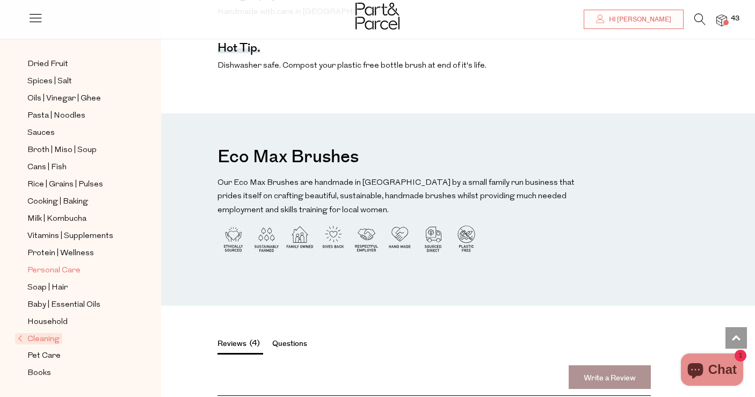
scroll to position [327, 0]
click at [53, 321] on span "Household" at bounding box center [47, 322] width 40 height 13
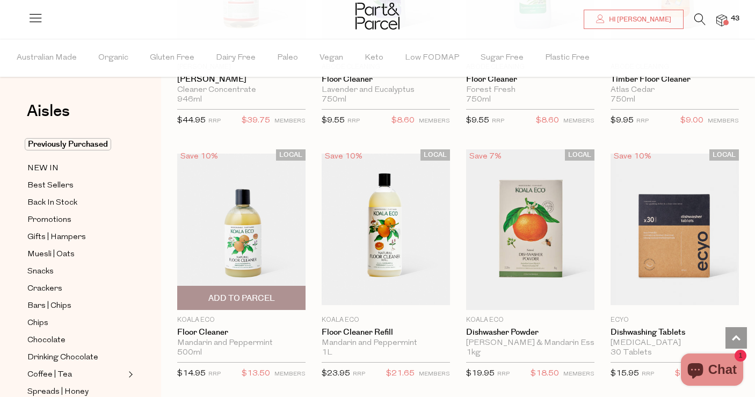
scroll to position [1512, 0]
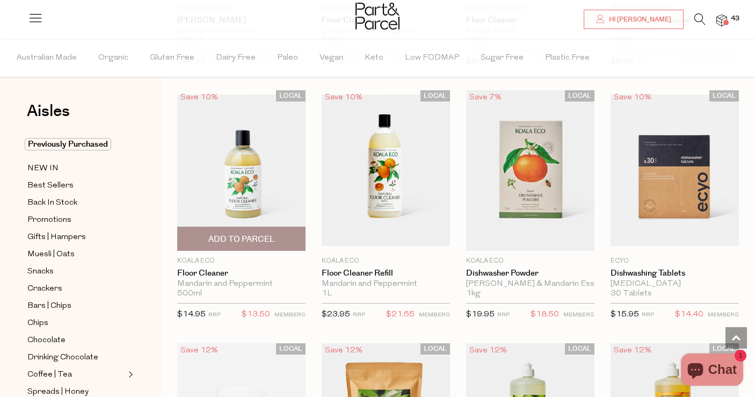
click at [236, 186] on img at bounding box center [241, 169] width 128 height 151
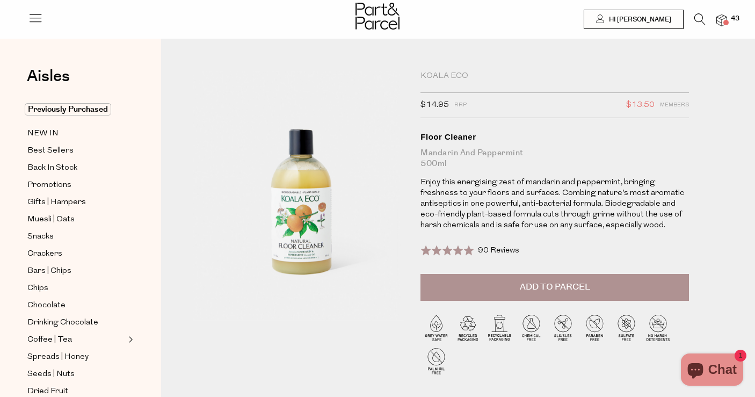
click at [484, 252] on span "90 Reviews" at bounding box center [498, 250] width 41 height 8
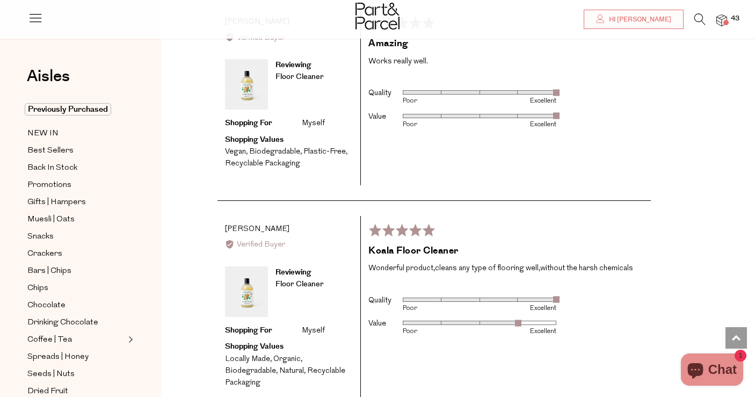
scroll to position [1980, 0]
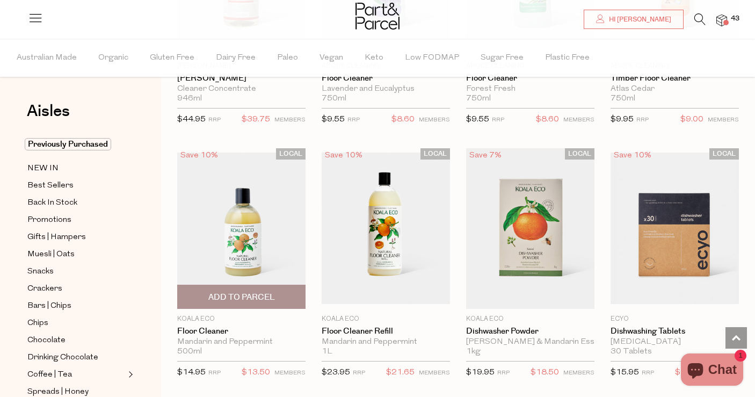
scroll to position [1455, 0]
click at [239, 293] on span "Add To Parcel" at bounding box center [241, 296] width 67 height 11
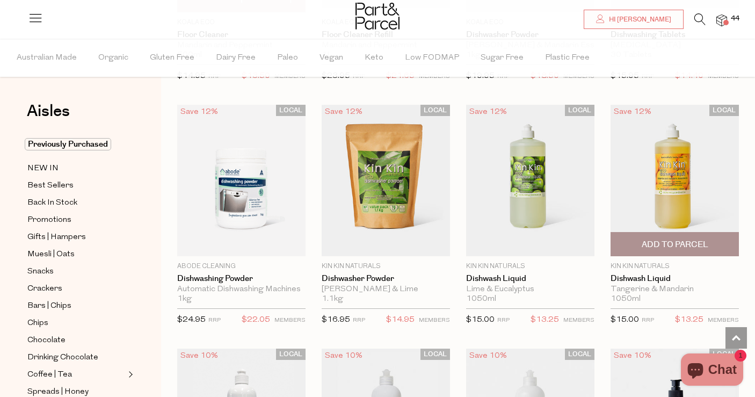
scroll to position [1752, 0]
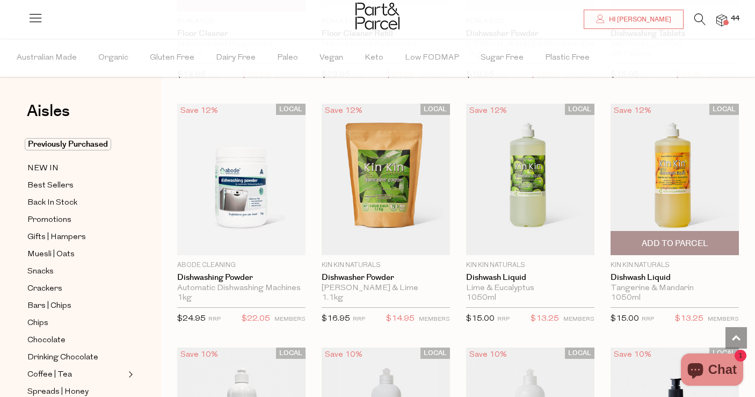
click at [673, 238] on span "Add To Parcel" at bounding box center [675, 243] width 67 height 11
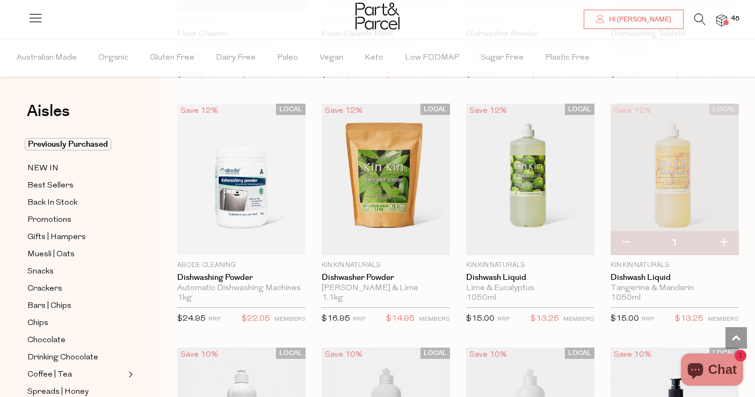
click at [692, 166] on img at bounding box center [674, 179] width 128 height 151
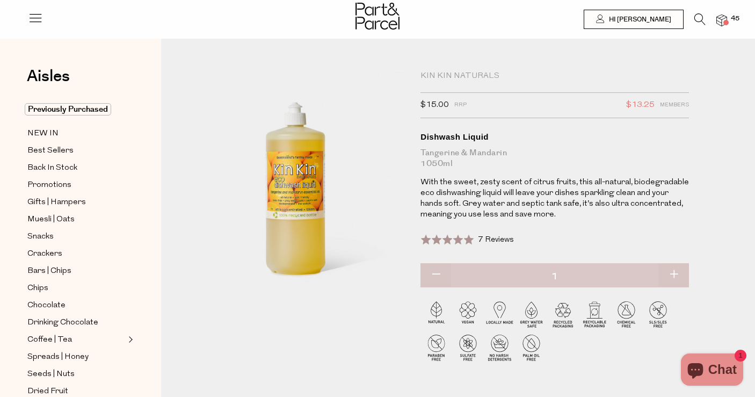
click at [490, 236] on span "7 Reviews" at bounding box center [496, 240] width 36 height 8
click at [489, 238] on span "7 Reviews" at bounding box center [496, 240] width 36 height 8
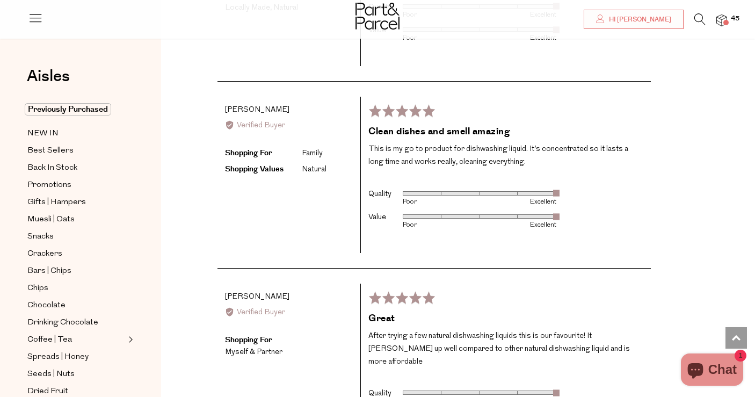
scroll to position [1613, 0]
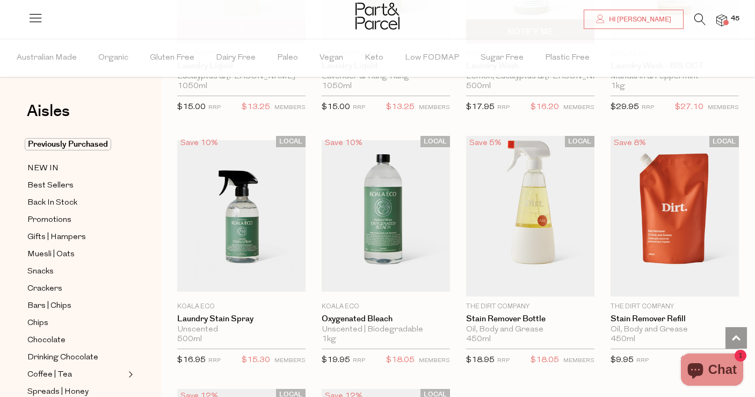
scroll to position [2699, 0]
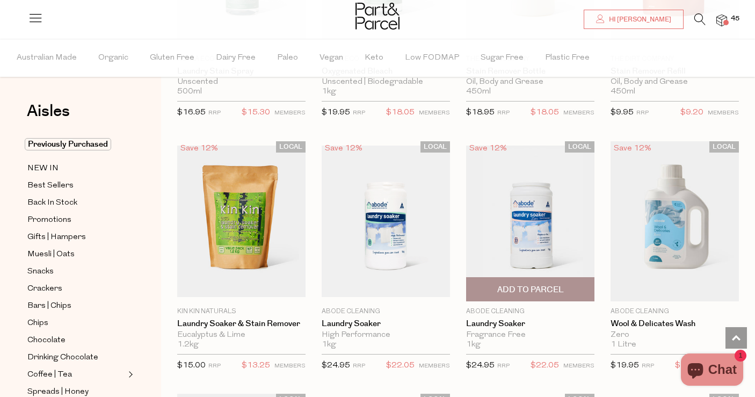
scroll to position [3211, 0]
